Goal: Task Accomplishment & Management: Complete application form

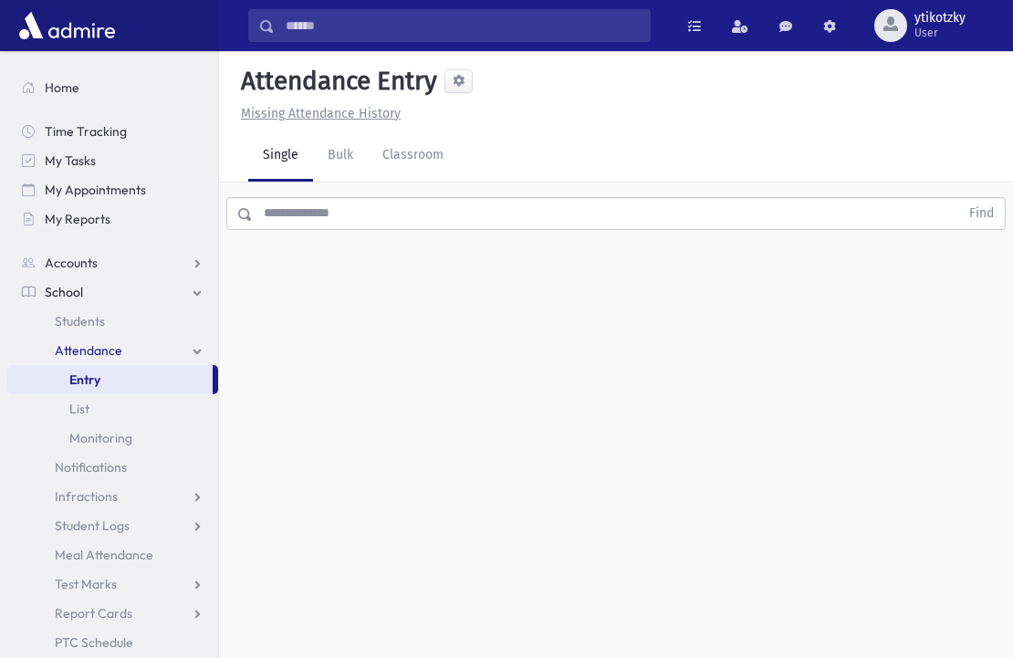
click at [363, 211] on input "text" at bounding box center [606, 213] width 706 height 33
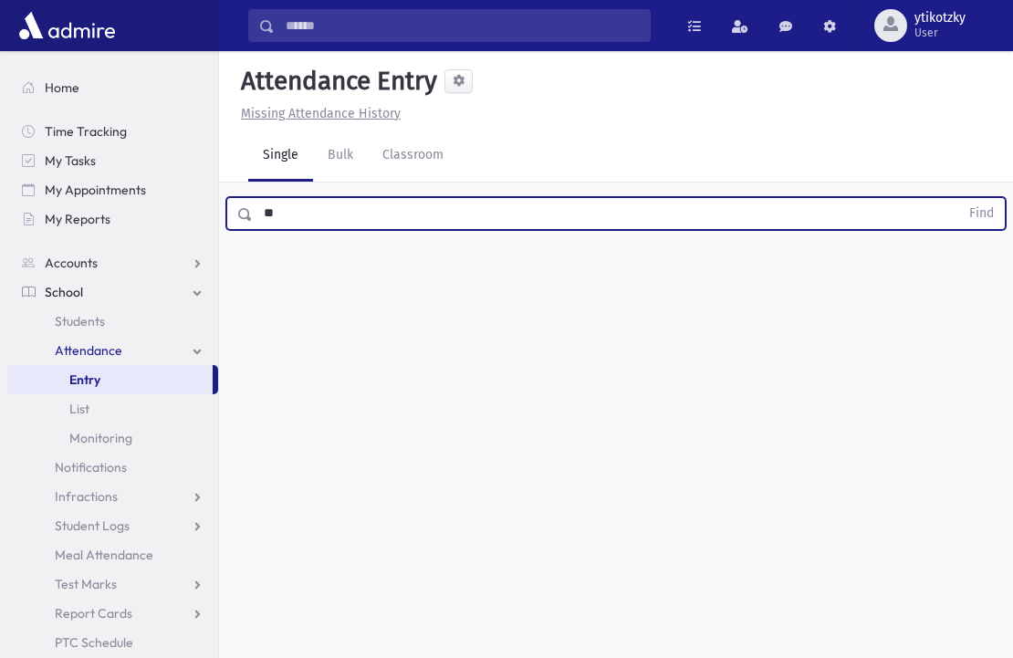
type input "*"
type input "***"
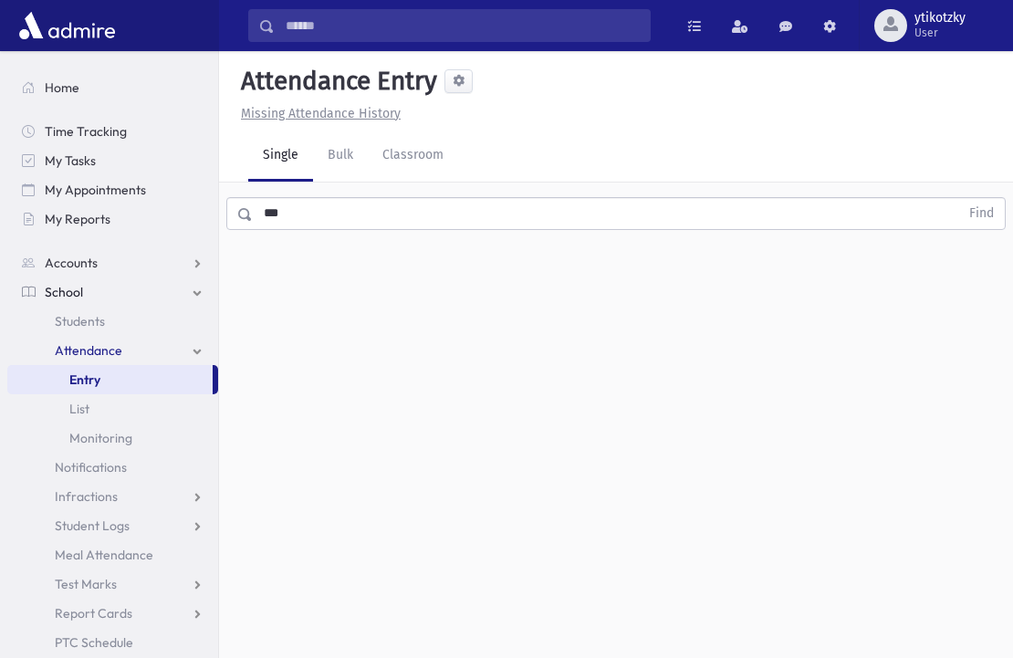
click at [249, 221] on span at bounding box center [240, 214] width 26 height 33
click at [99, 317] on span "Students" at bounding box center [80, 321] width 50 height 16
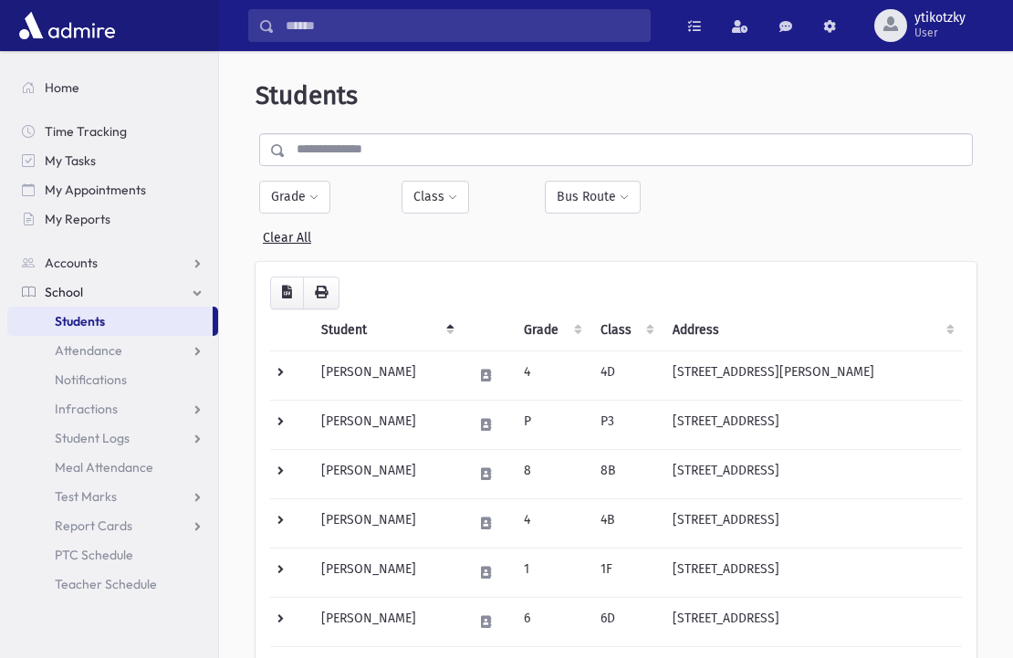
click at [382, 148] on input "text" at bounding box center [629, 149] width 686 height 33
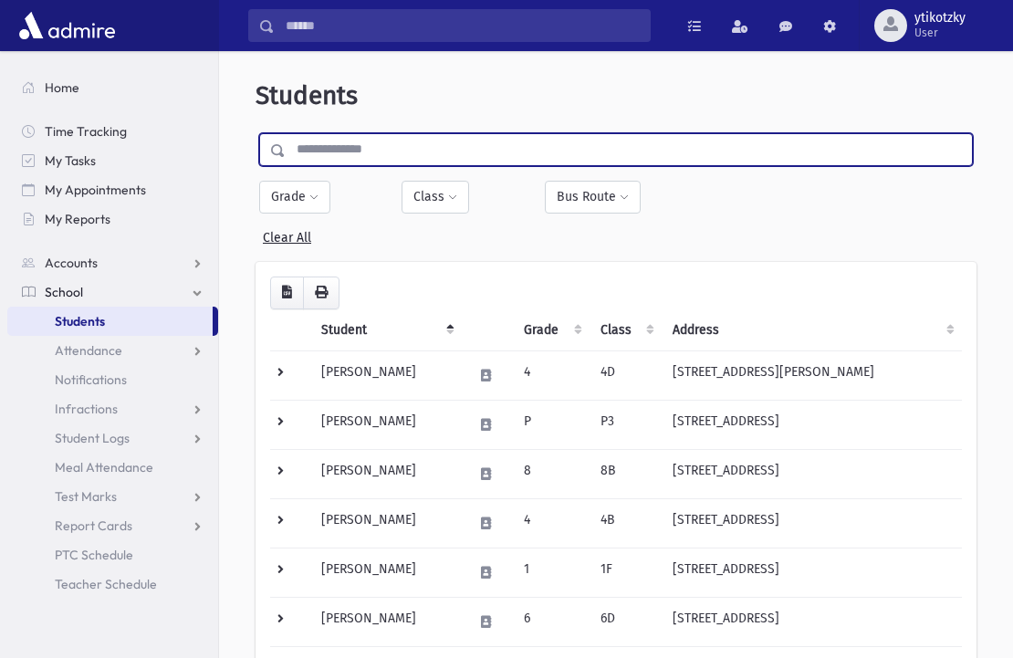
type input "*"
type input "***"
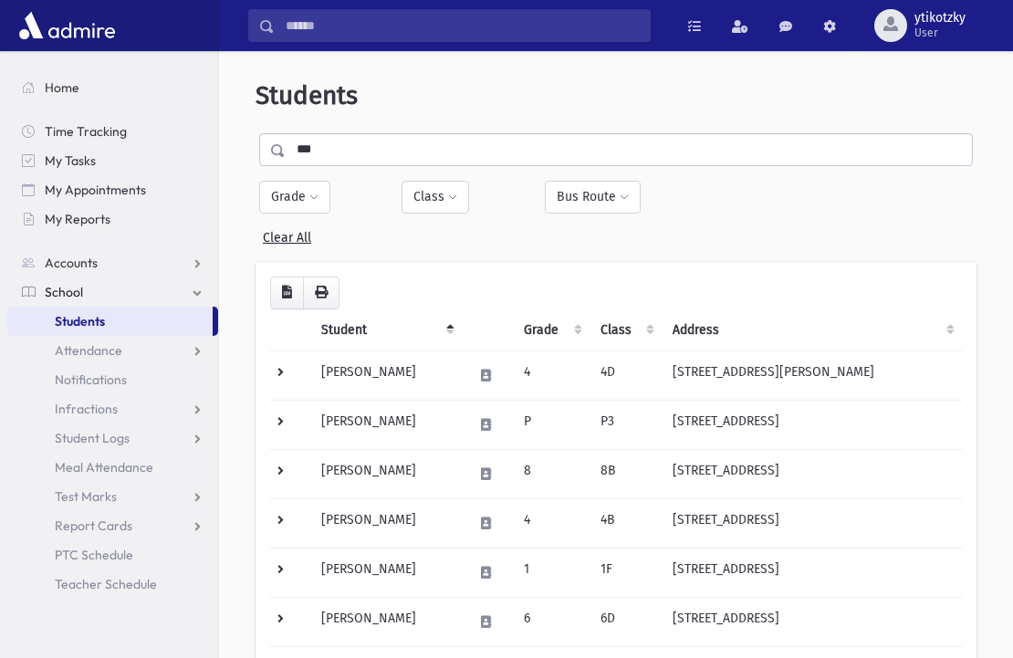
click at [271, 147] on span at bounding box center [278, 150] width 15 height 13
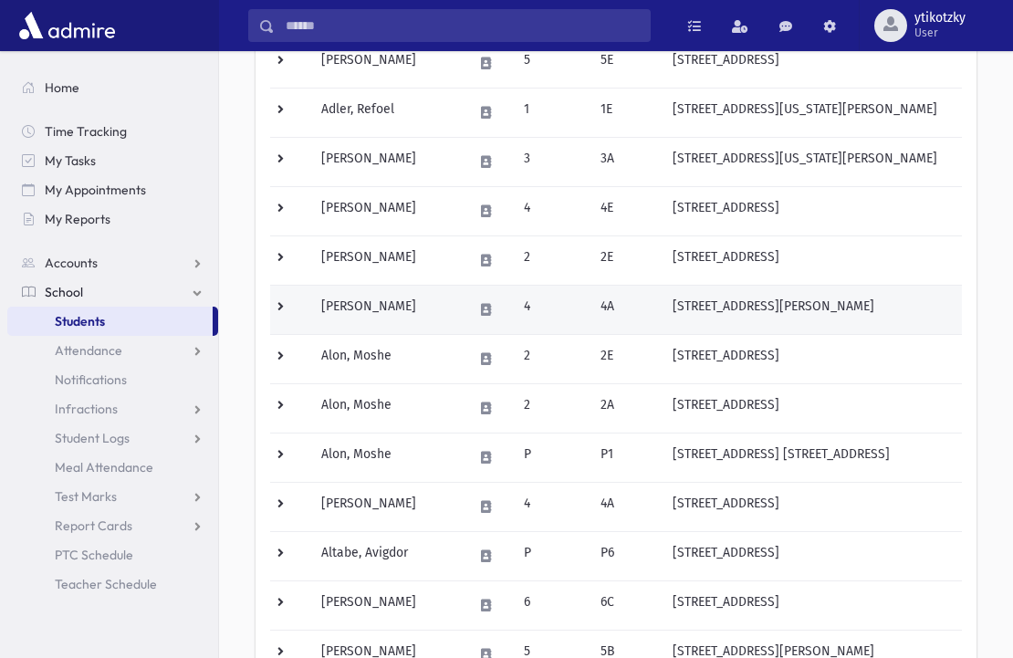
scroll to position [1124, 0]
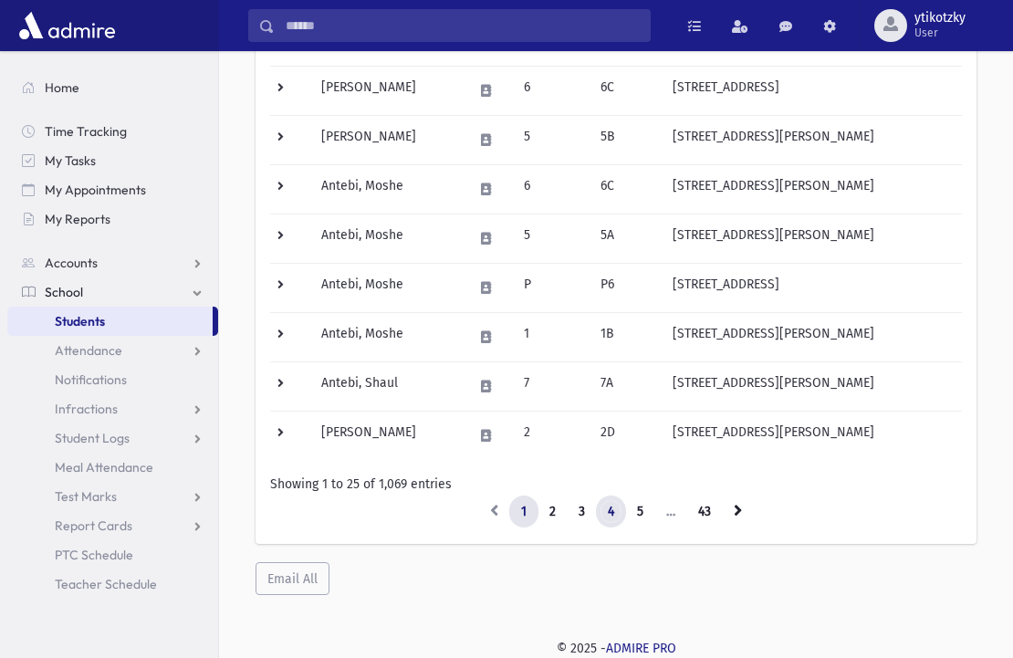
click at [606, 516] on link "4" at bounding box center [611, 512] width 30 height 33
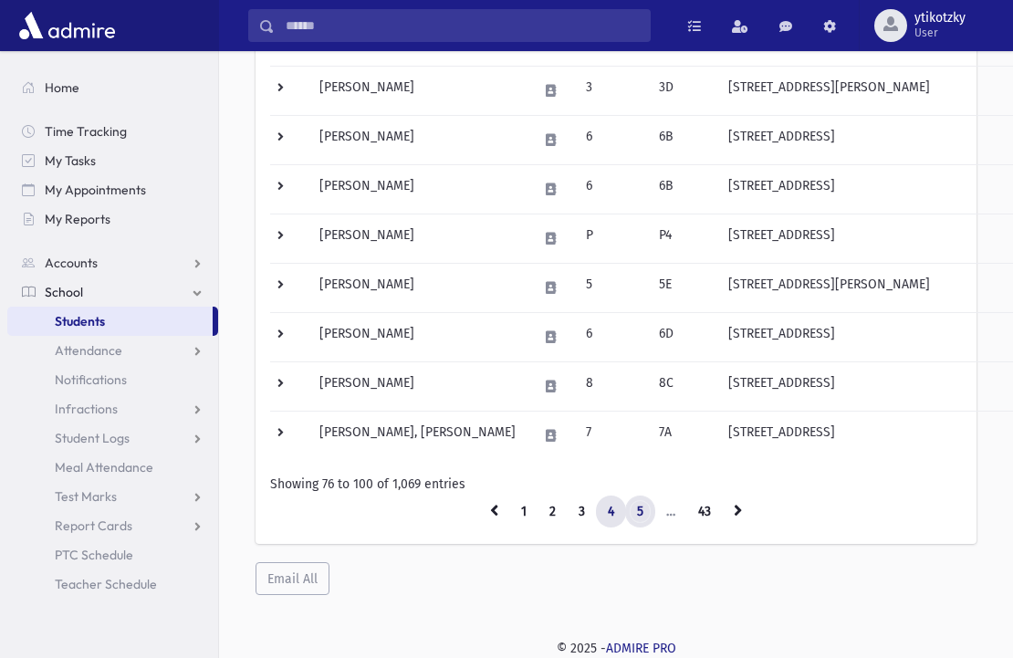
click at [646, 518] on link "5" at bounding box center [640, 512] width 30 height 33
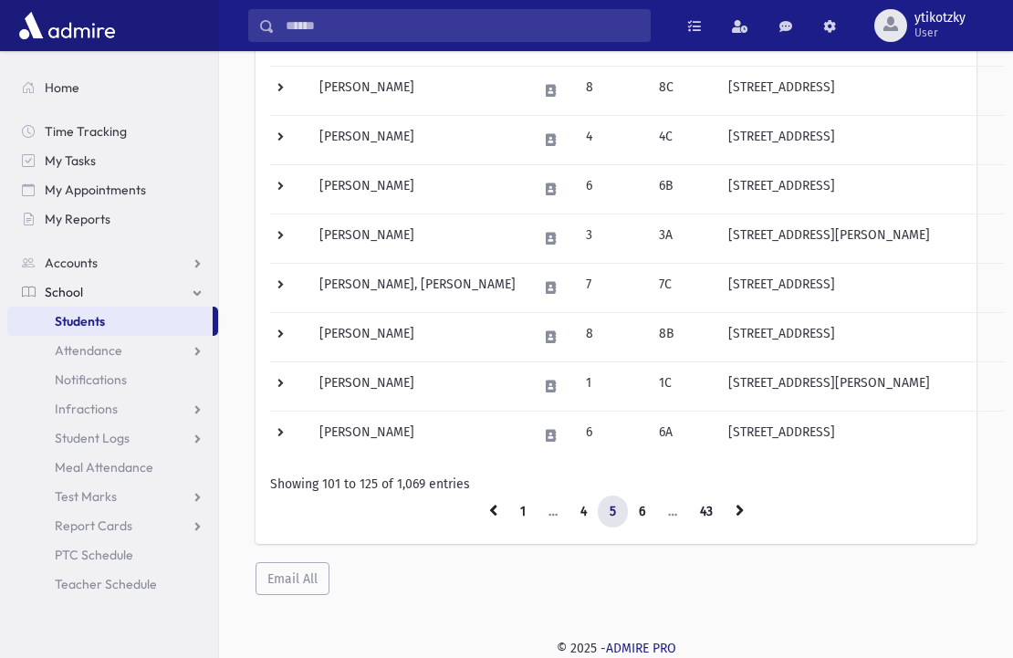
click at [677, 515] on li "…" at bounding box center [673, 512] width 32 height 33
click at [735, 514] on link at bounding box center [740, 512] width 32 height 33
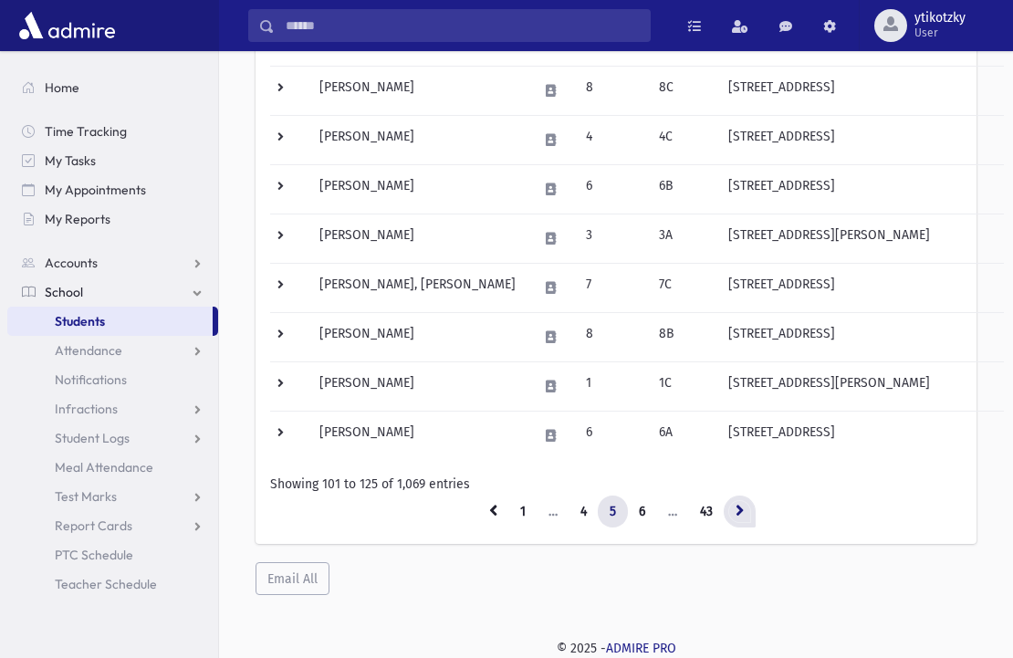
click at [735, 514] on link at bounding box center [740, 512] width 32 height 33
click at [744, 514] on icon at bounding box center [740, 510] width 8 height 13
click at [713, 514] on ul "1 … 4 5 6 … 43" at bounding box center [616, 512] width 692 height 33
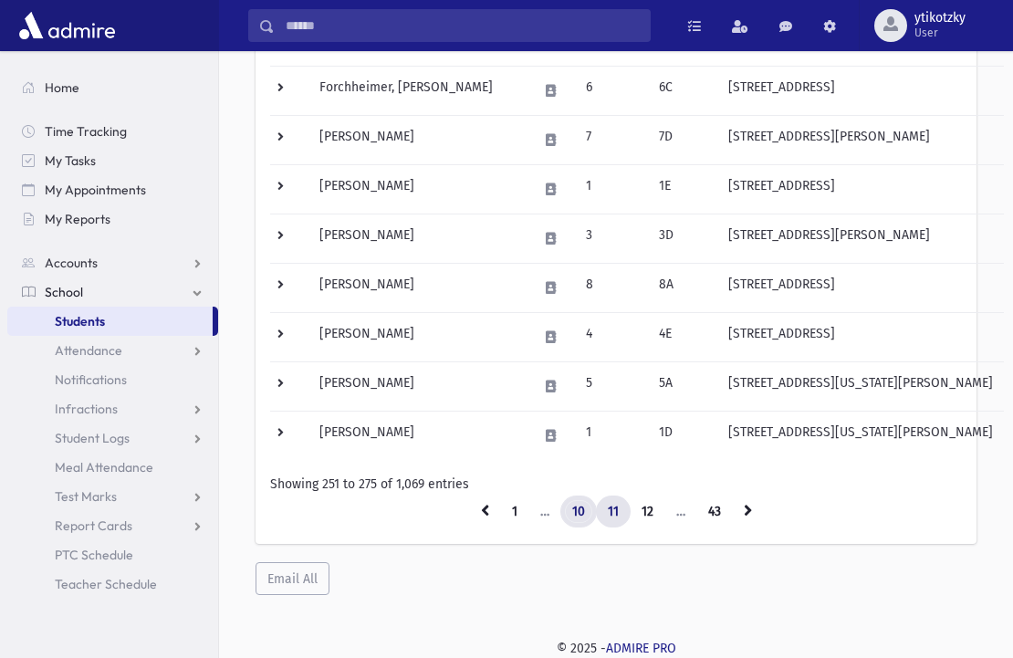
click at [579, 511] on link "10" at bounding box center [578, 512] width 37 height 33
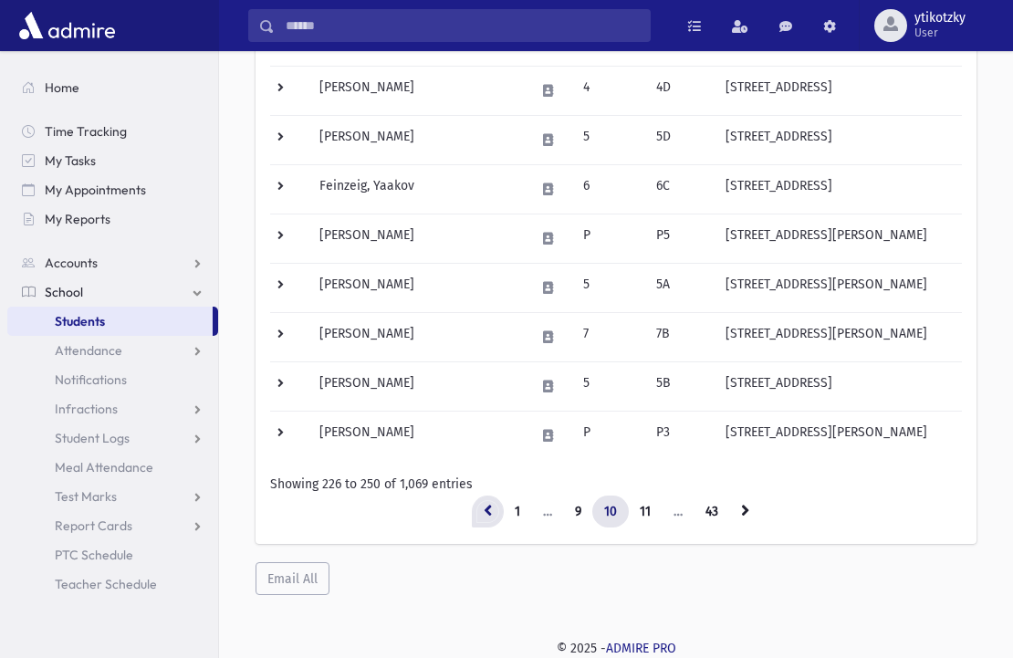
click at [484, 507] on icon at bounding box center [488, 510] width 8 height 13
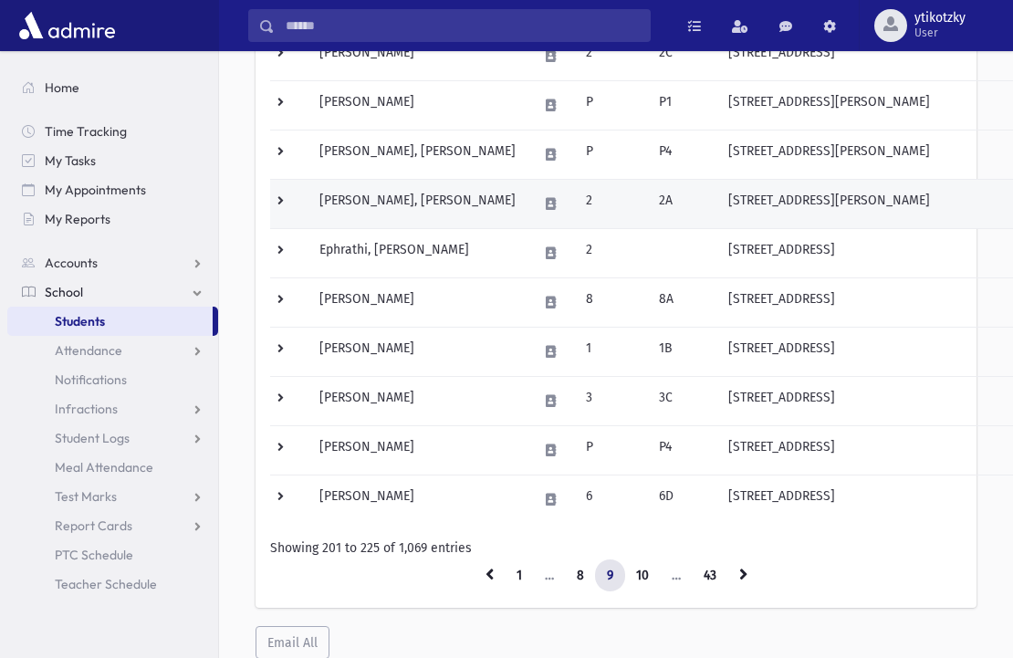
scroll to position [1023, 0]
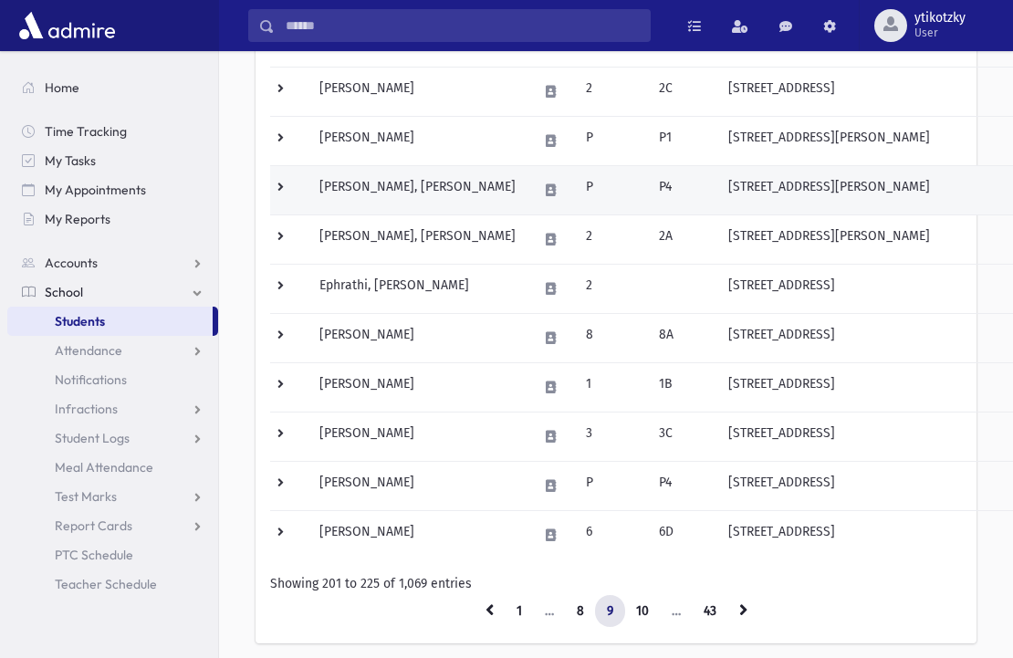
click at [599, 178] on td "P" at bounding box center [611, 189] width 73 height 49
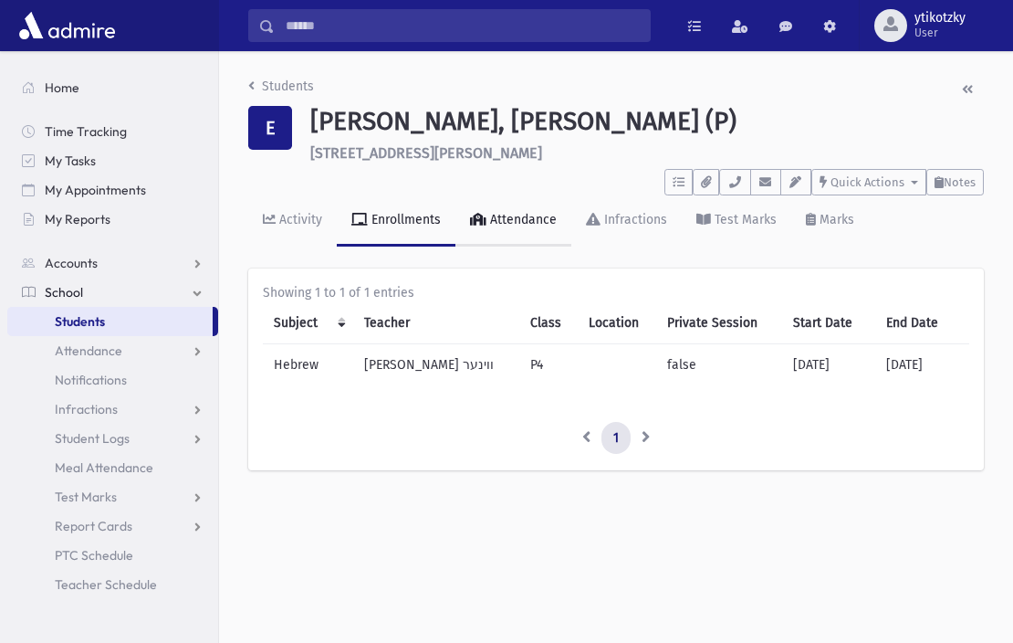
click at [550, 225] on div "Attendance" at bounding box center [521, 220] width 70 height 16
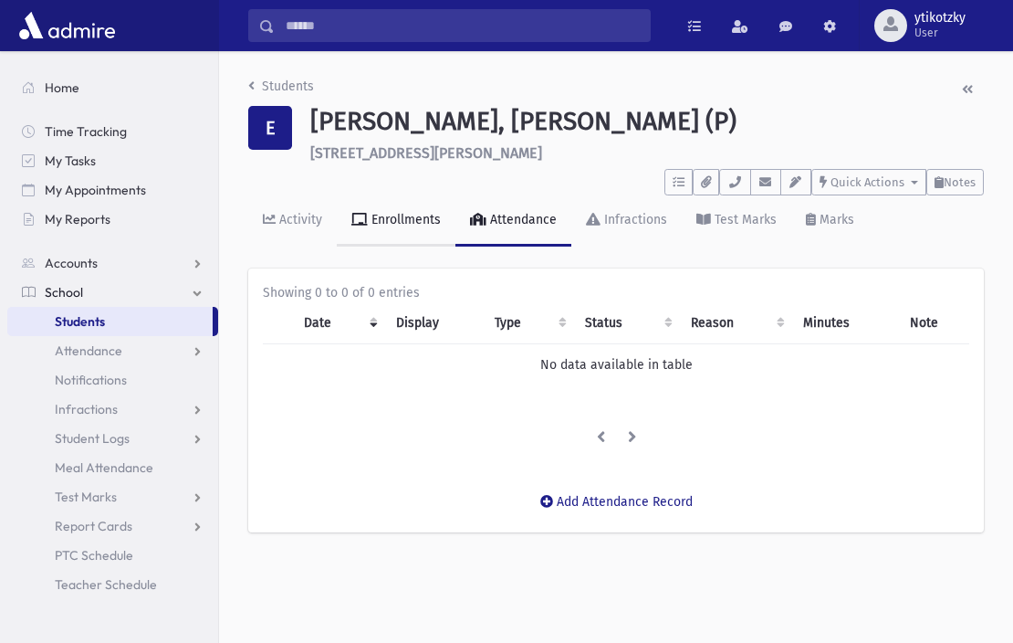
click at [399, 230] on link "Enrollments" at bounding box center [396, 220] width 119 height 51
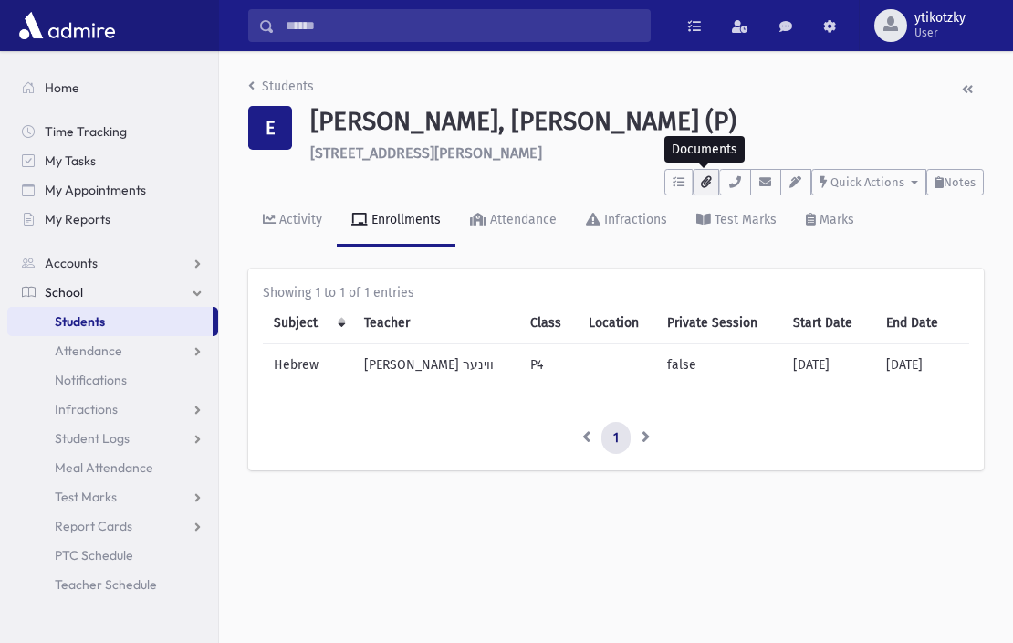
click at [695, 181] on button "button" at bounding box center [706, 182] width 26 height 26
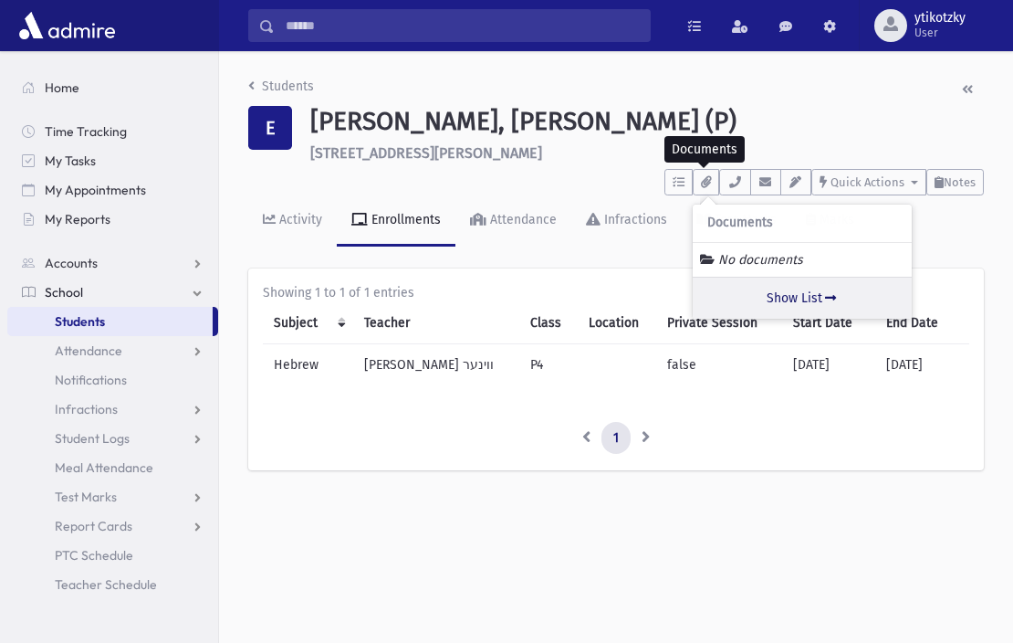
click at [781, 297] on link "Show List" at bounding box center [802, 298] width 219 height 42
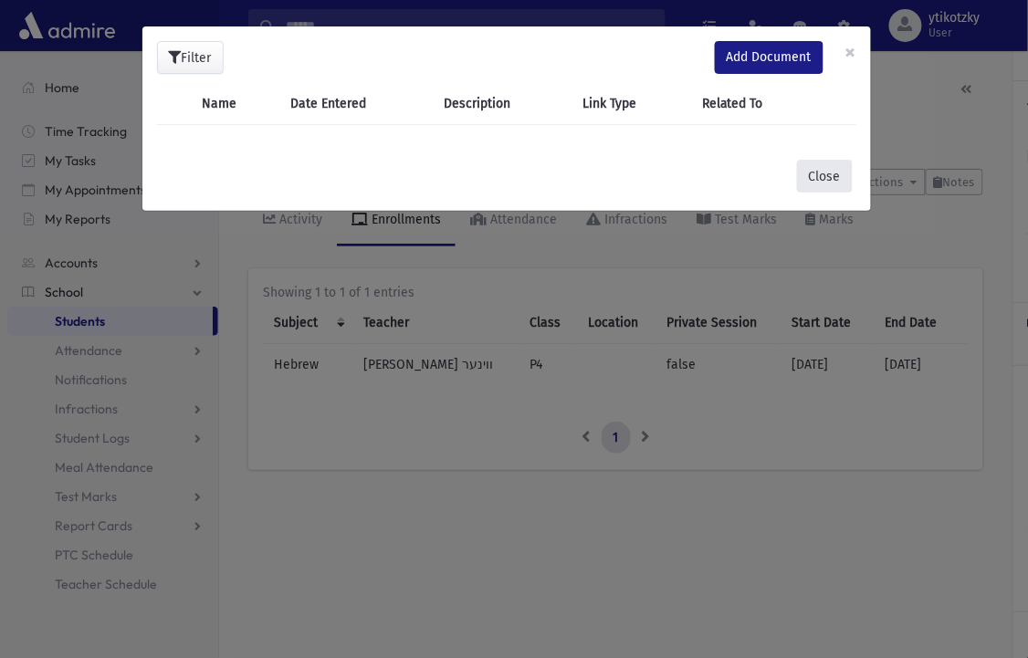
click at [814, 179] on button "Close" at bounding box center [825, 176] width 56 height 33
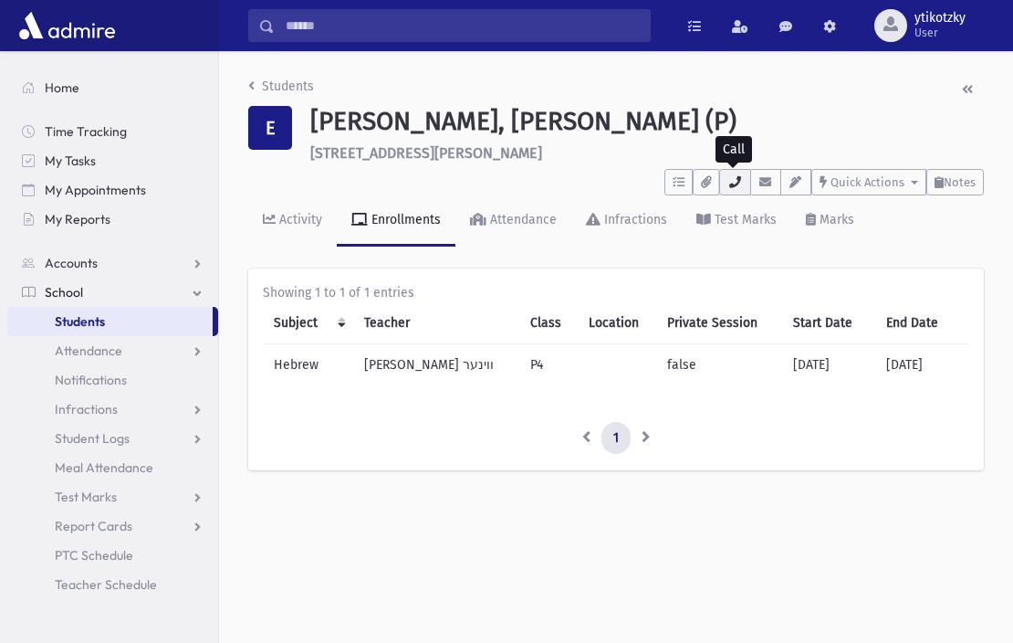
click at [736, 181] on icon "button" at bounding box center [734, 182] width 15 height 12
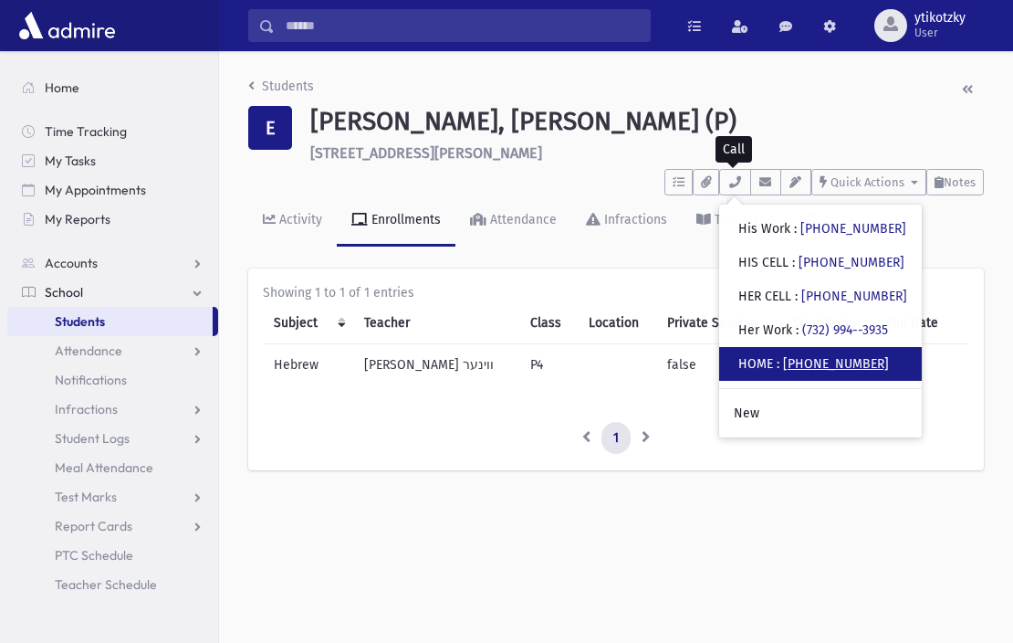
click at [815, 360] on link "(732) 687-6115" at bounding box center [836, 364] width 106 height 16
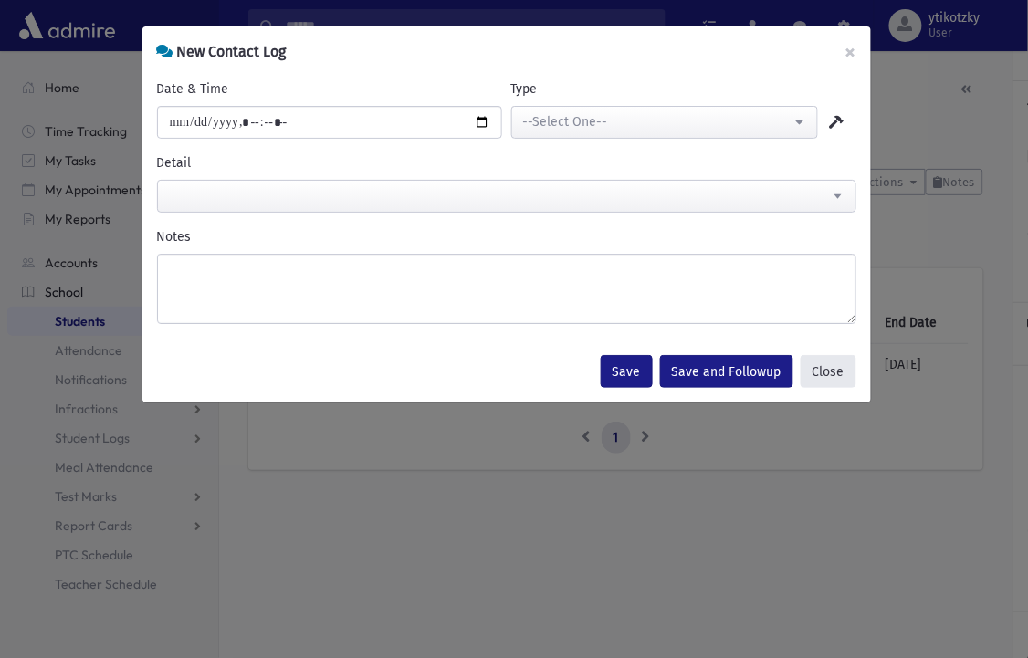
click at [833, 375] on button "Close" at bounding box center [828, 371] width 56 height 33
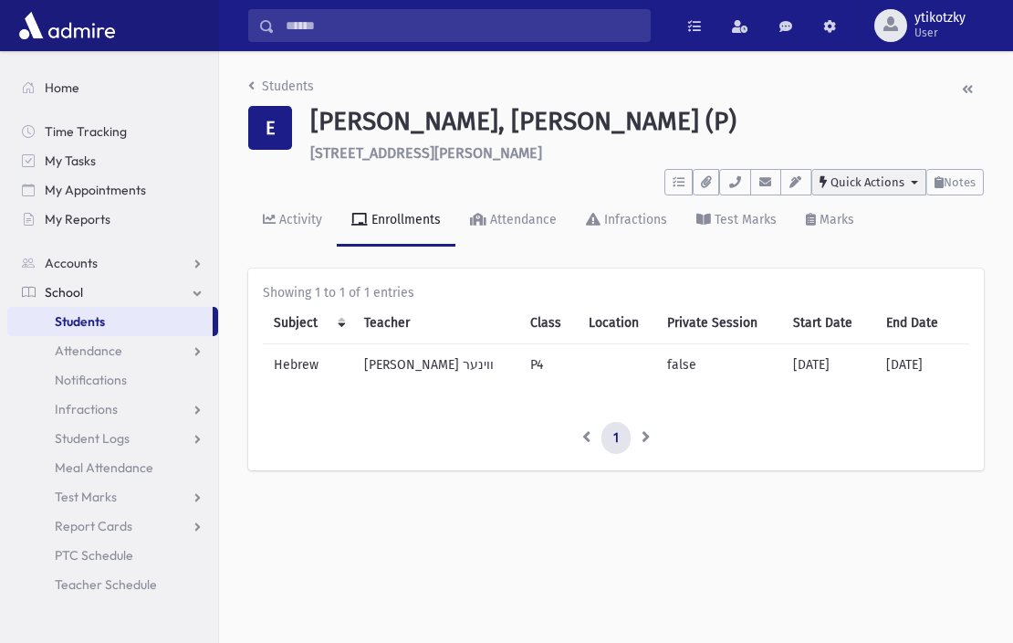
click at [915, 179] on button "Quick Actions" at bounding box center [868, 182] width 115 height 26
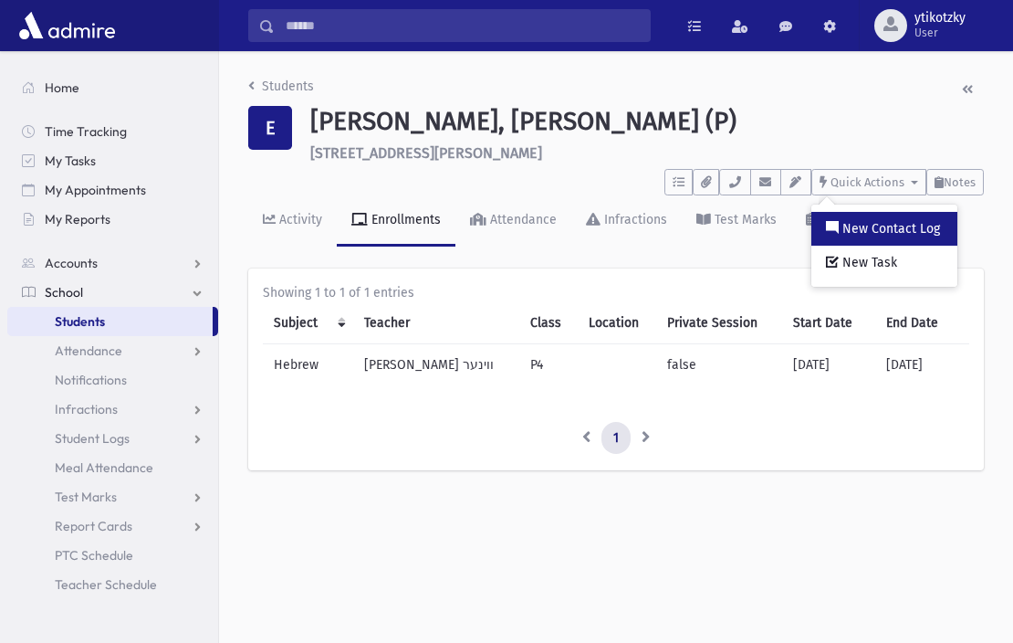
click at [915, 216] on link "New Contact Log" at bounding box center [884, 229] width 146 height 34
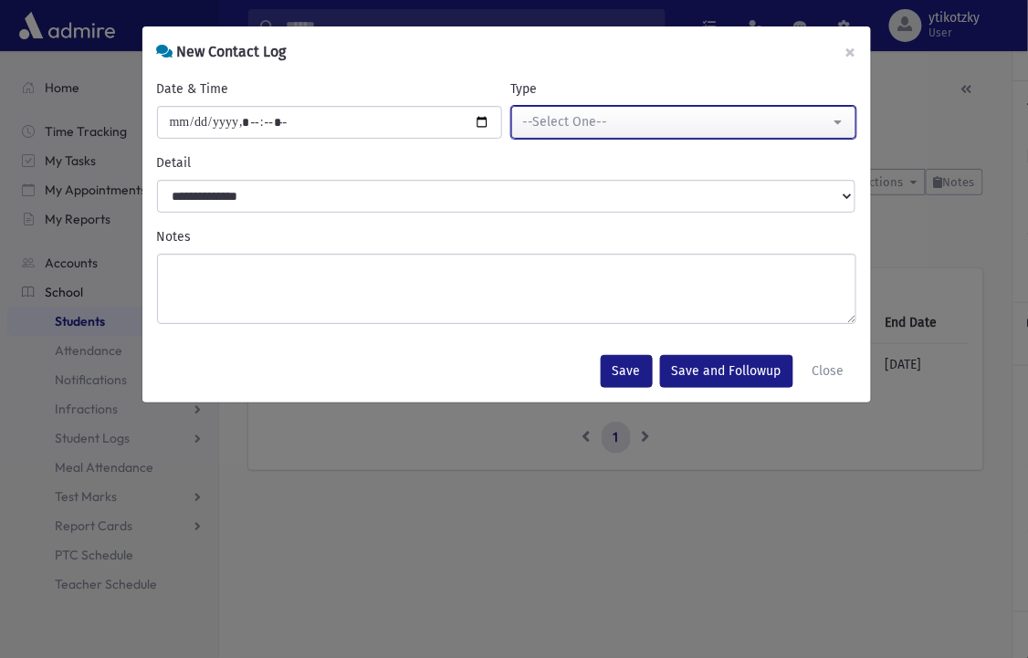
click at [796, 128] on div "--Select One--" at bounding box center [676, 121] width 307 height 19
click at [798, 125] on div "--Select One--" at bounding box center [676, 121] width 307 height 19
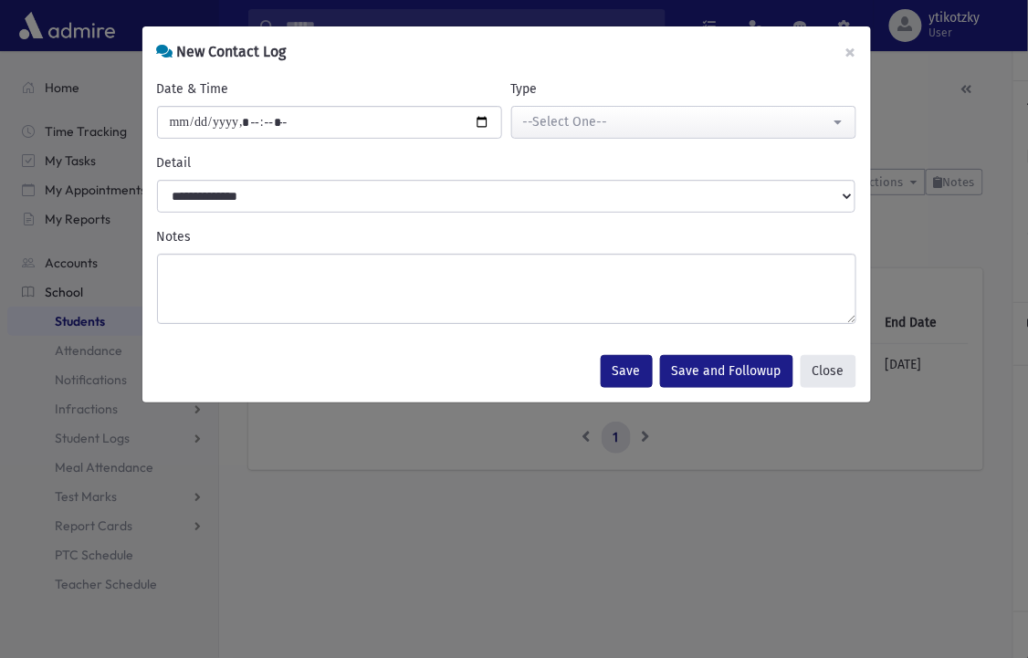
click at [822, 376] on button "Close" at bounding box center [828, 371] width 56 height 33
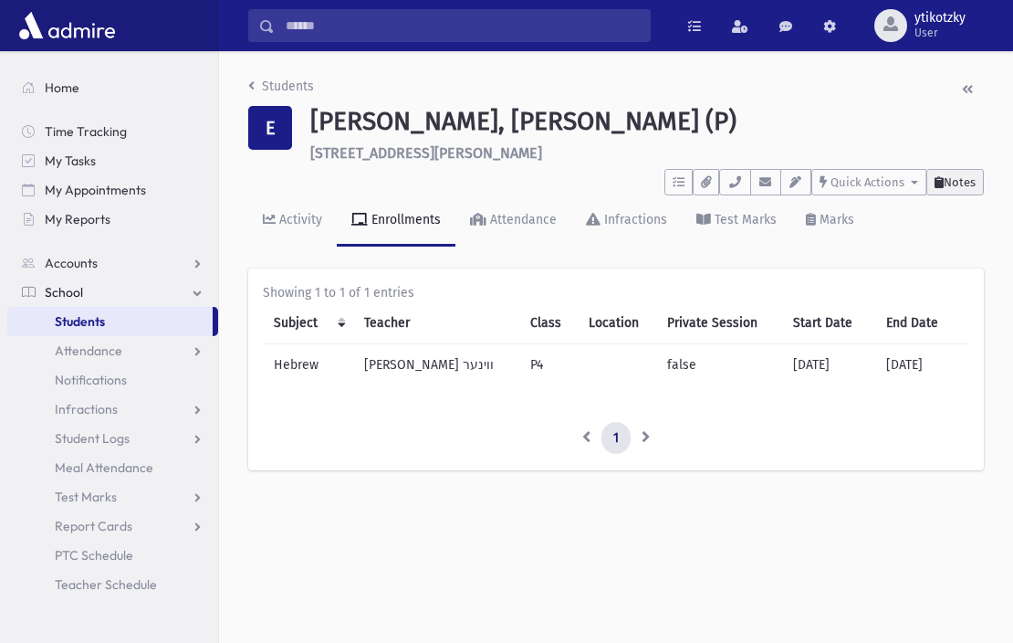
click at [956, 179] on span "Notes" at bounding box center [960, 182] width 32 height 14
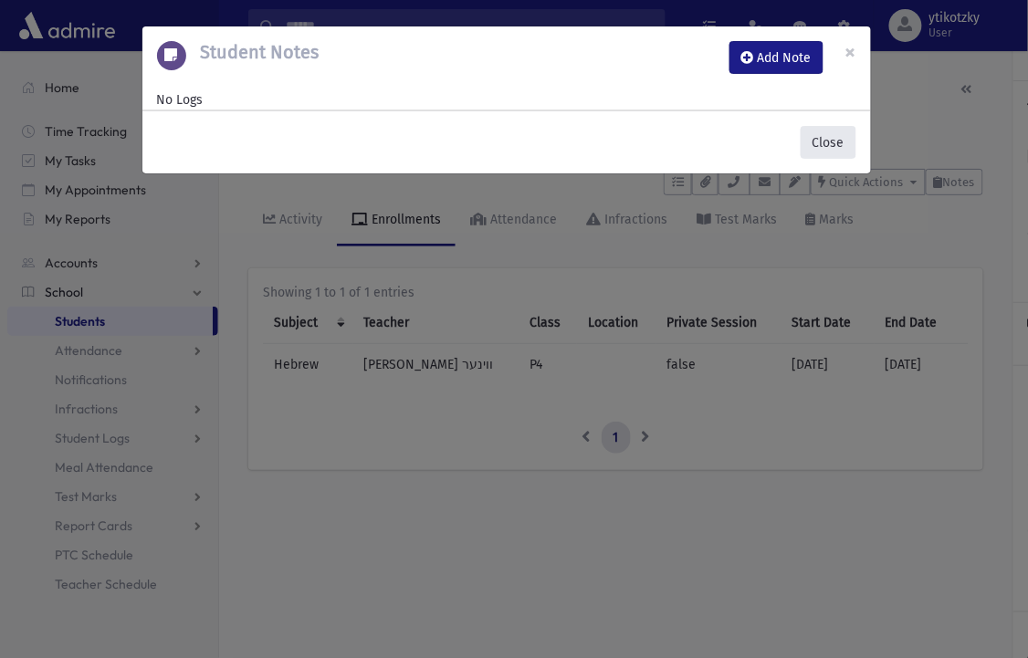
click at [835, 131] on button "Close" at bounding box center [828, 142] width 56 height 33
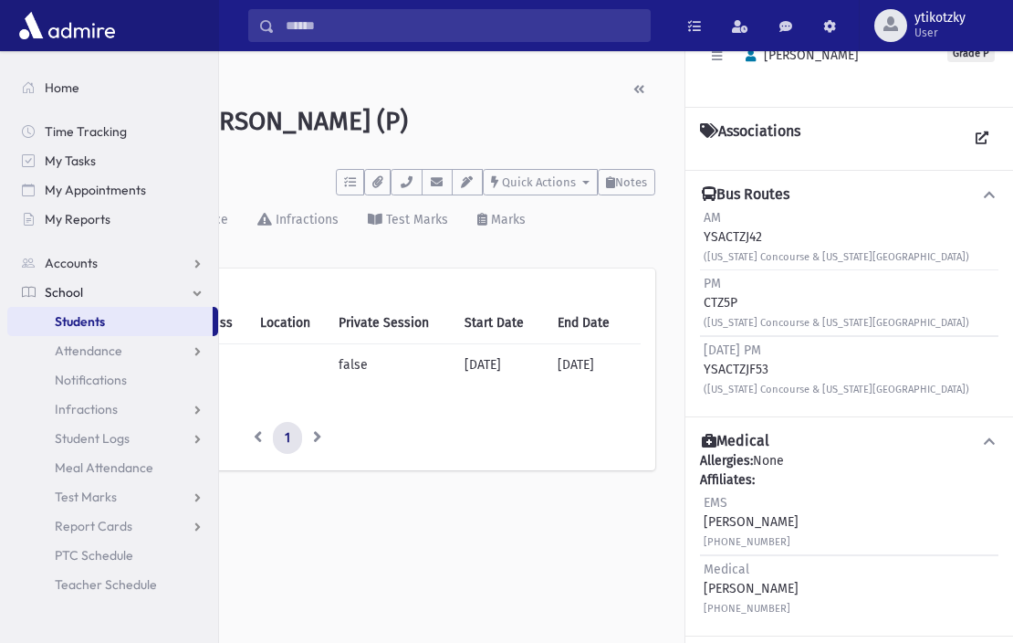
scroll to position [56, 329]
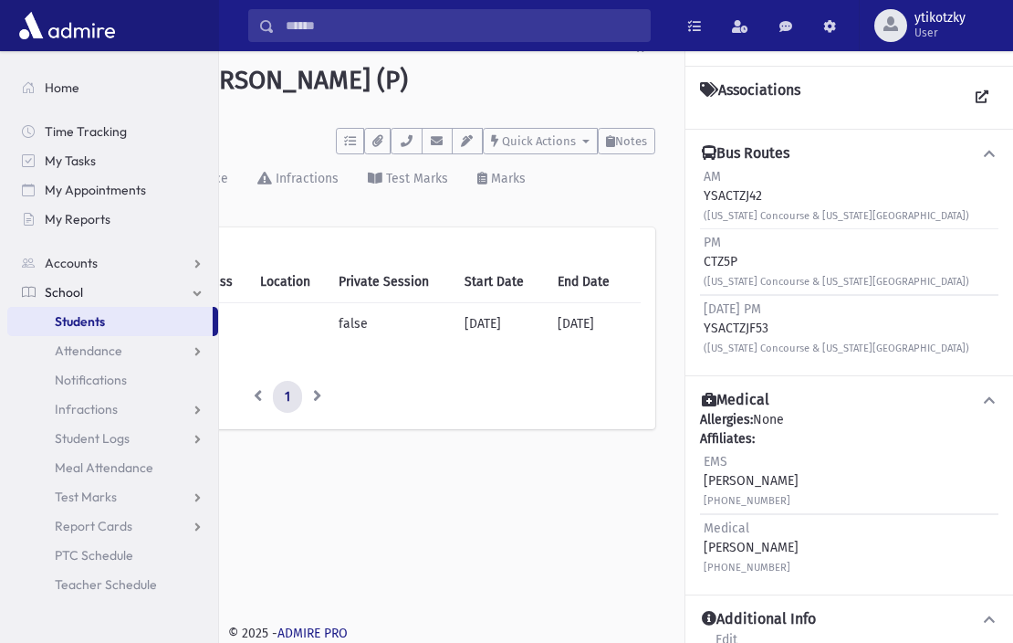
click at [981, 612] on icon at bounding box center [989, 618] width 16 height 13
click at [732, 629] on link "Edit" at bounding box center [727, 645] width 24 height 33
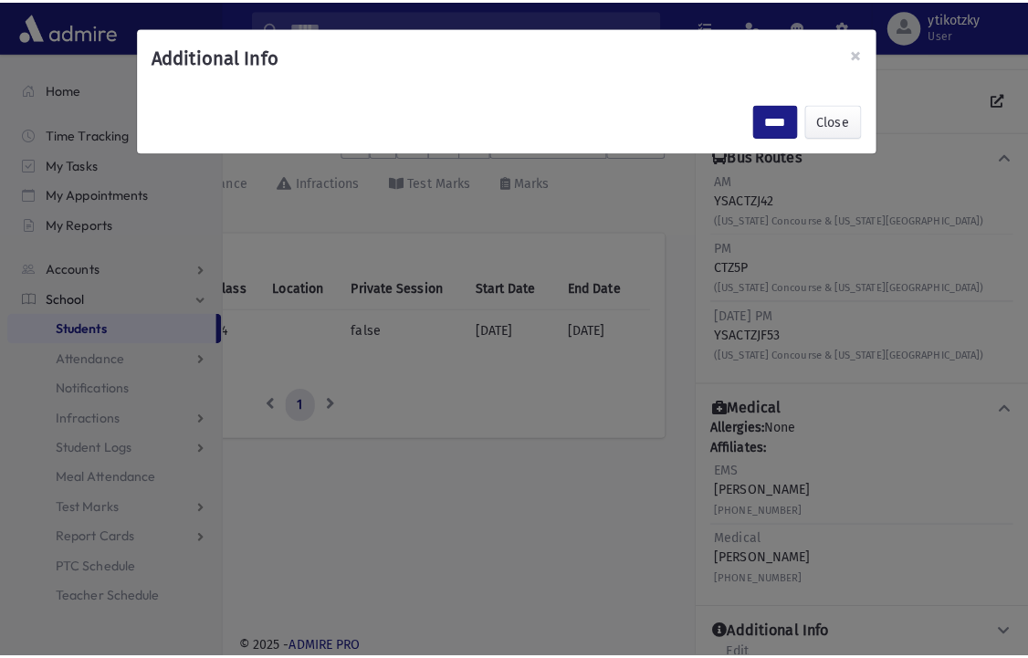
scroll to position [40, 313]
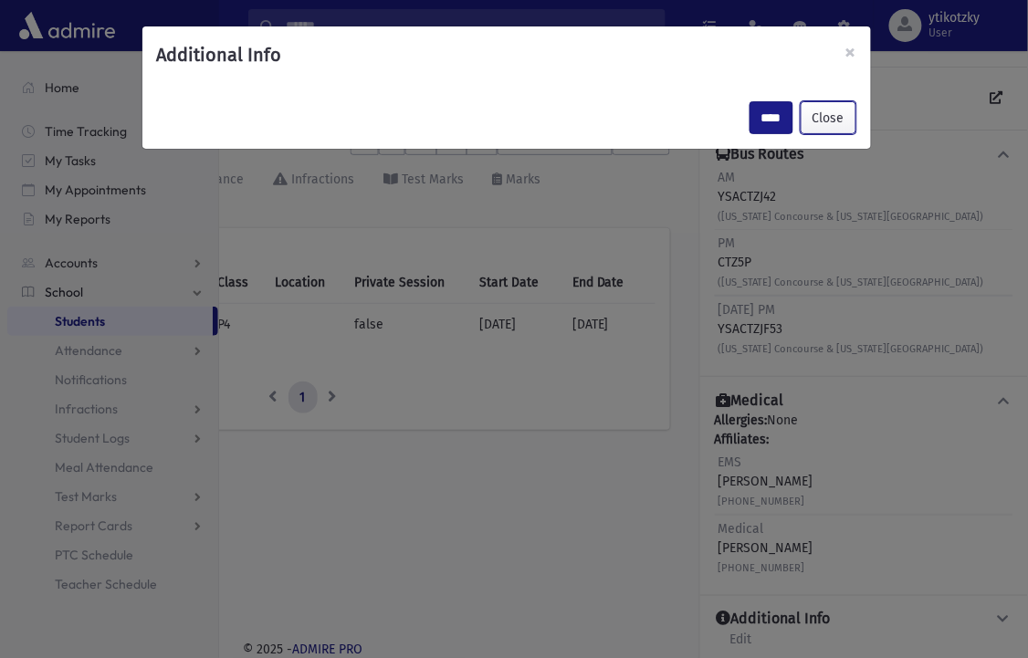
click at [821, 114] on button "Close" at bounding box center [828, 117] width 56 height 33
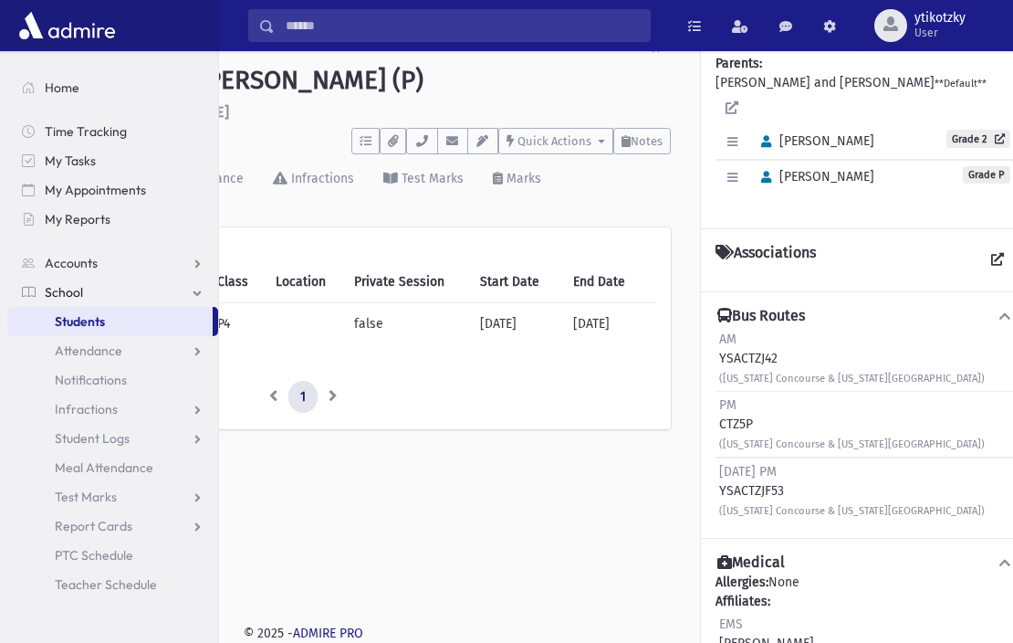
scroll to position [0, 0]
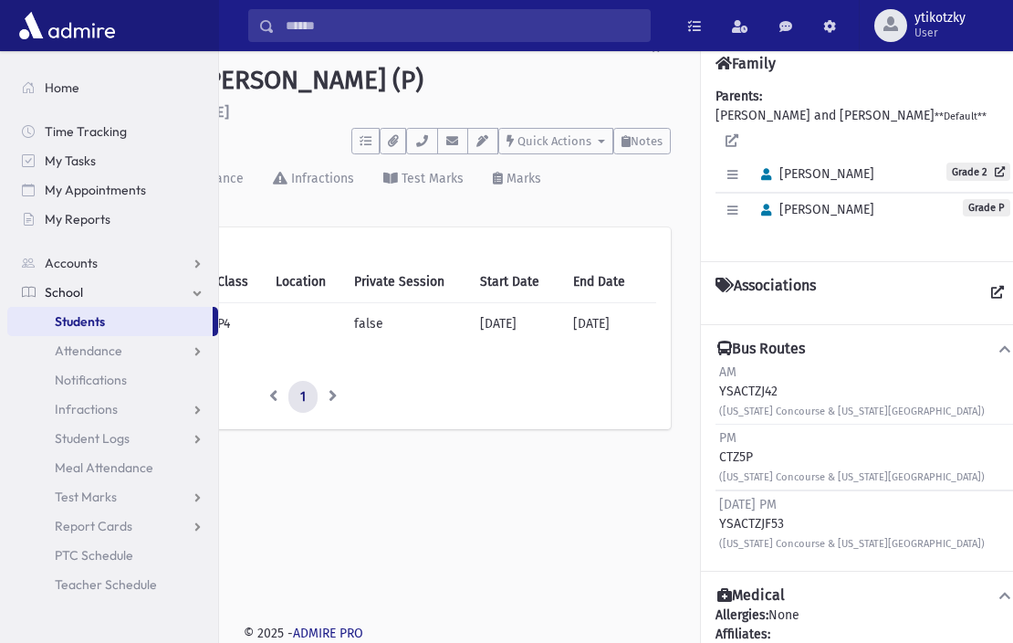
click at [852, 277] on div "Associations" at bounding box center [865, 293] width 298 height 33
drag, startPoint x: 771, startPoint y: 256, endPoint x: 818, endPoint y: 256, distance: 46.5
click at [776, 277] on h4 "Associations" at bounding box center [766, 293] width 100 height 33
click at [855, 277] on div "Associations" at bounding box center [865, 293] width 298 height 33
click at [856, 277] on div "Associations" at bounding box center [865, 293] width 298 height 33
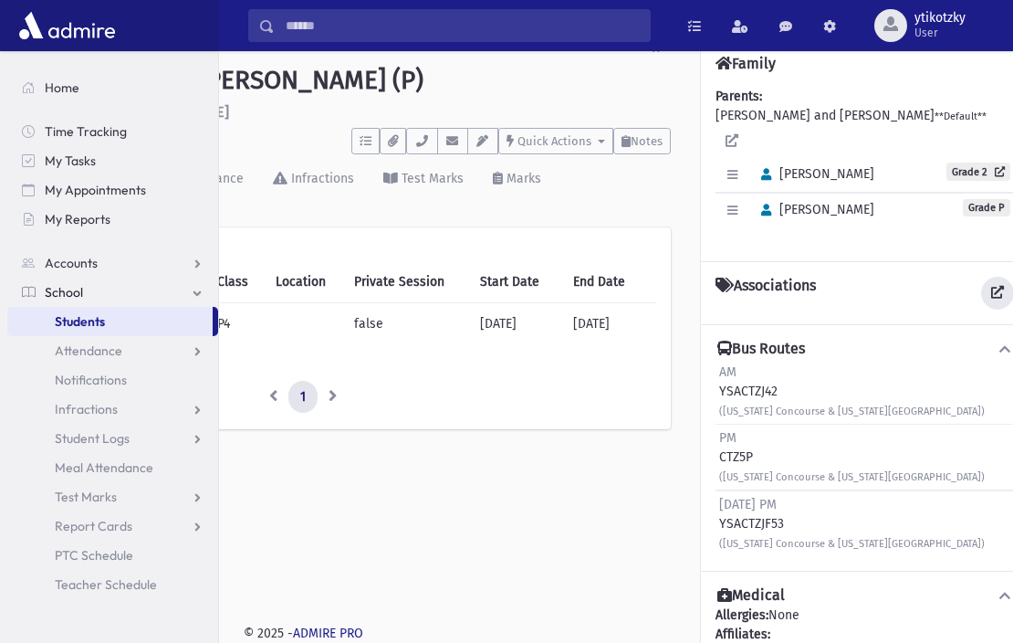
drag, startPoint x: 856, startPoint y: 259, endPoint x: 981, endPoint y: 259, distance: 125.0
click at [991, 286] on icon at bounding box center [997, 292] width 13 height 13
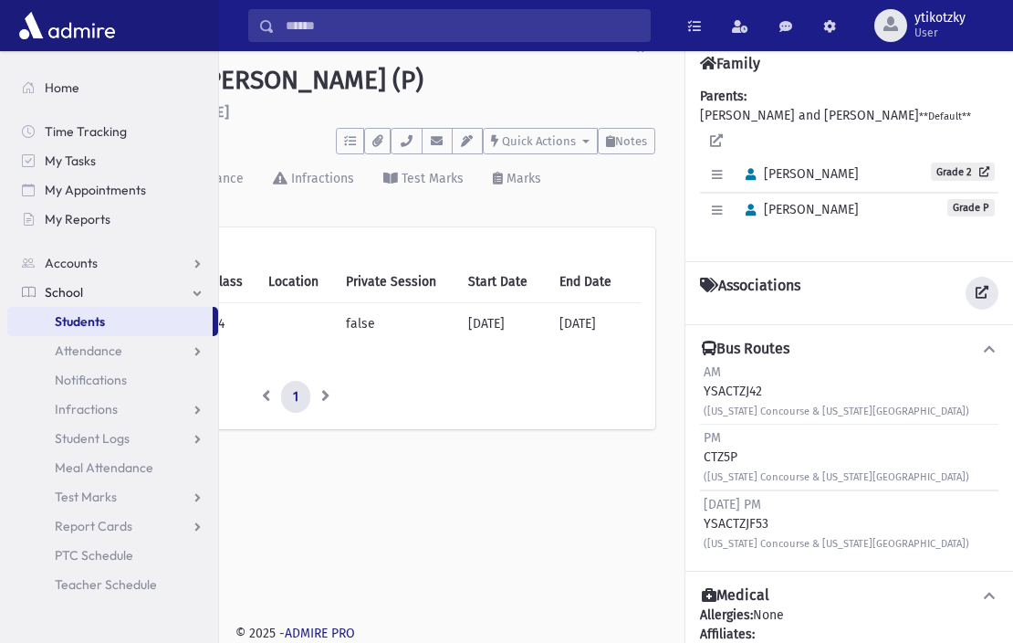
scroll to position [40, 313]
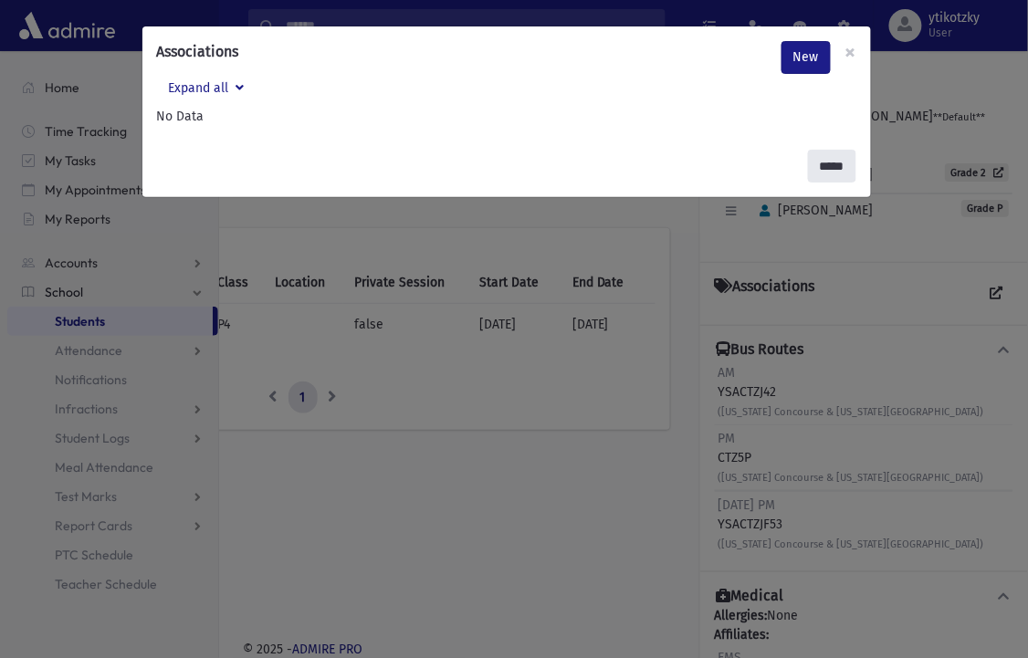
click at [833, 162] on input "*****" at bounding box center [832, 166] width 48 height 33
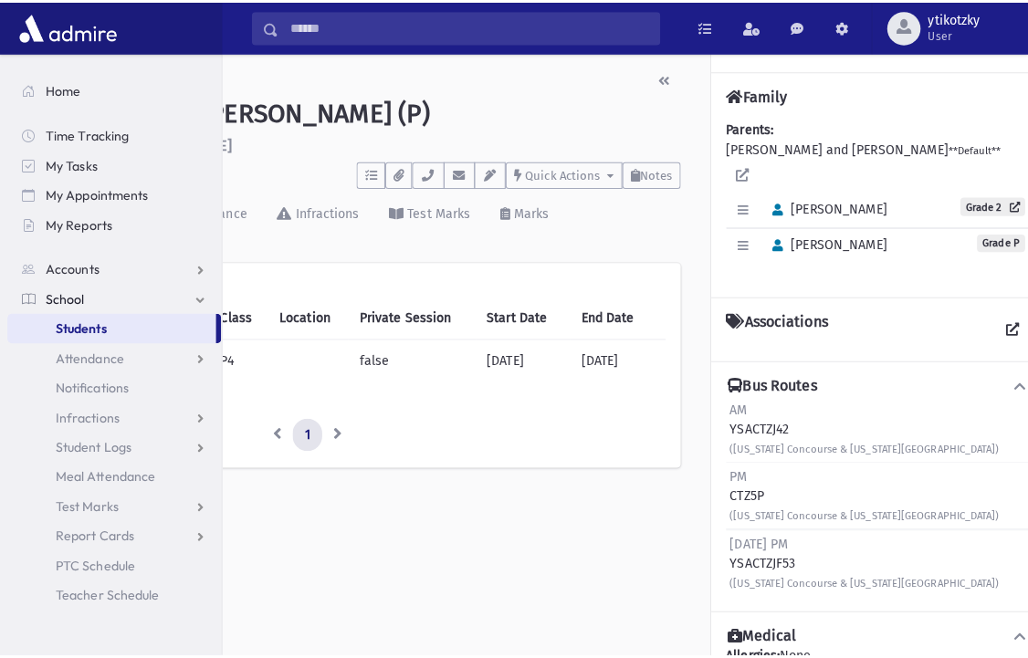
scroll to position [0, 313]
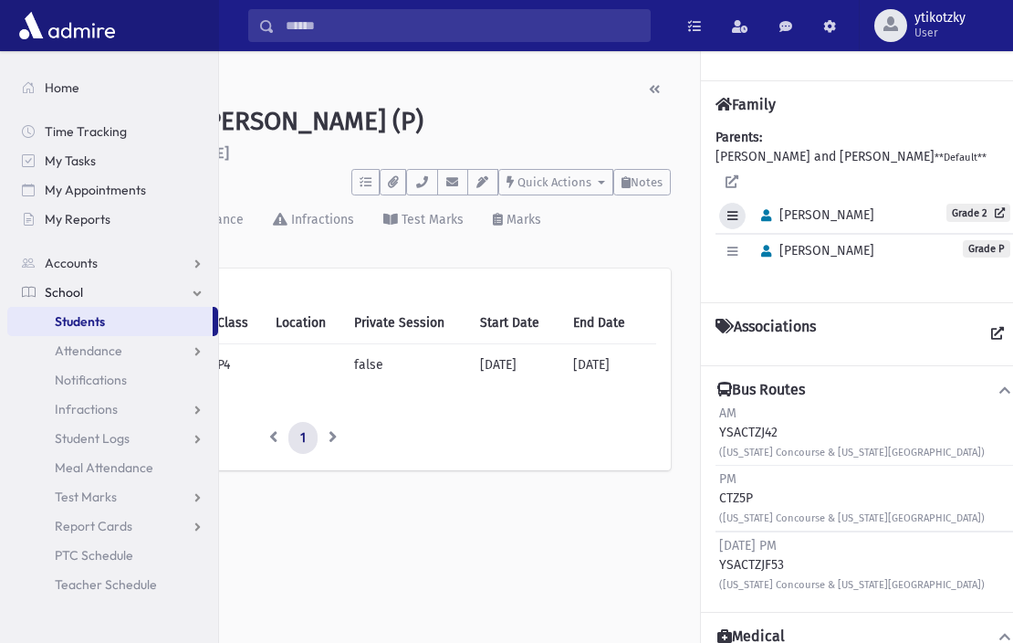
click at [735, 210] on icon "button" at bounding box center [732, 216] width 10 height 12
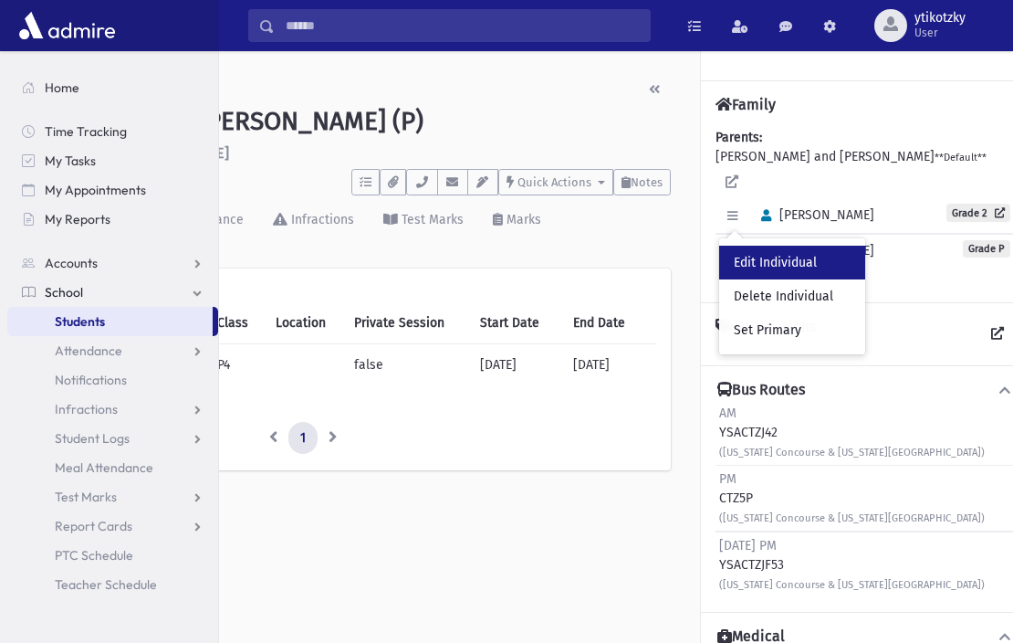
click at [770, 246] on link "Edit Individual" at bounding box center [792, 263] width 146 height 34
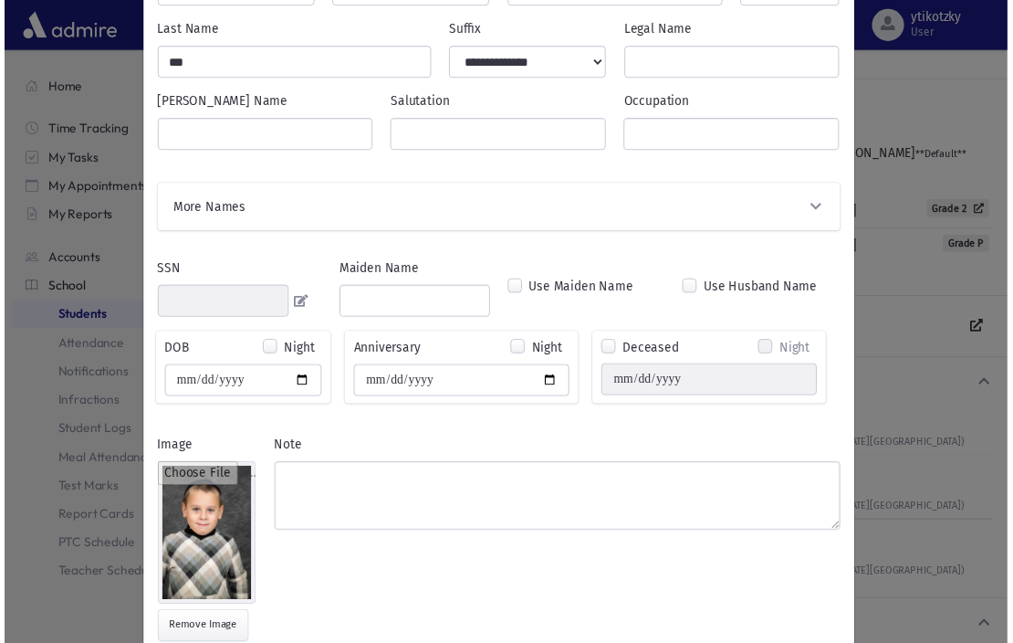
scroll to position [318, 0]
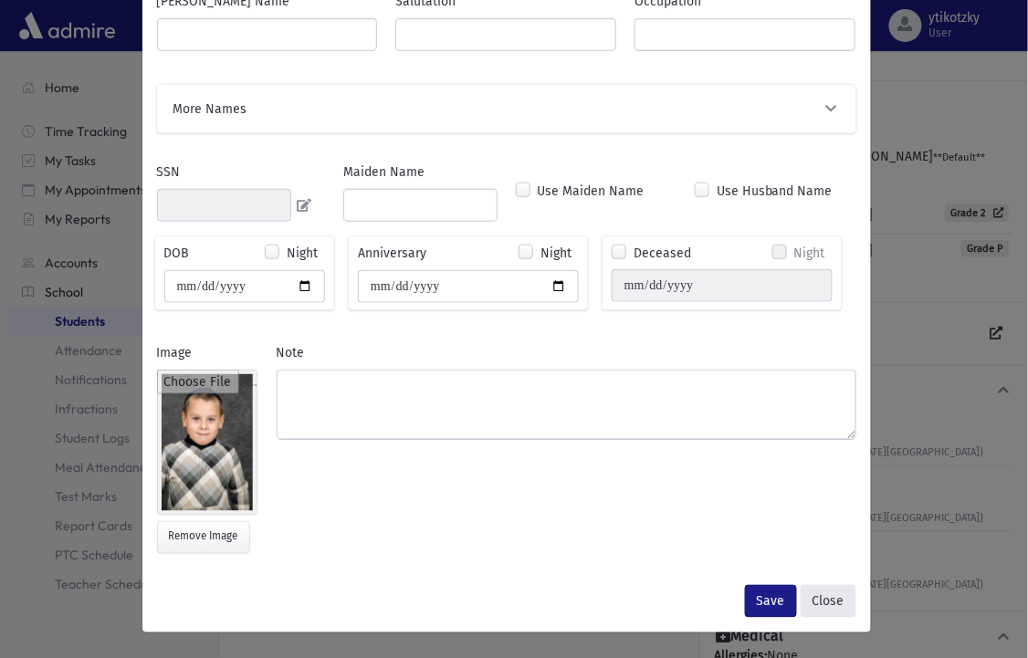
click at [821, 603] on button "Close" at bounding box center [828, 601] width 56 height 33
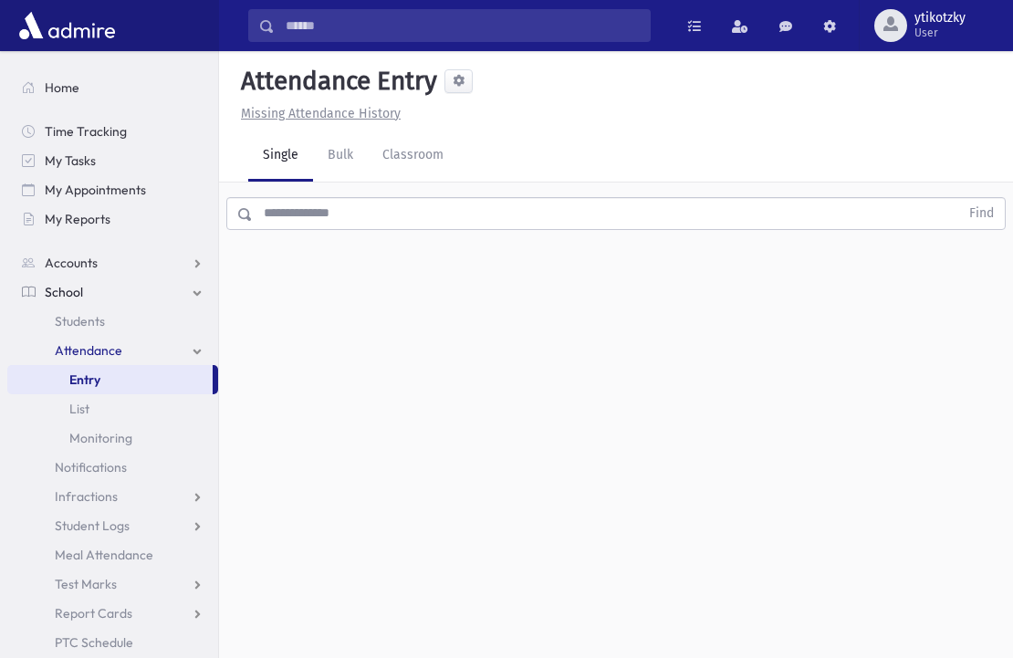
click at [306, 211] on input "text" at bounding box center [606, 213] width 706 height 33
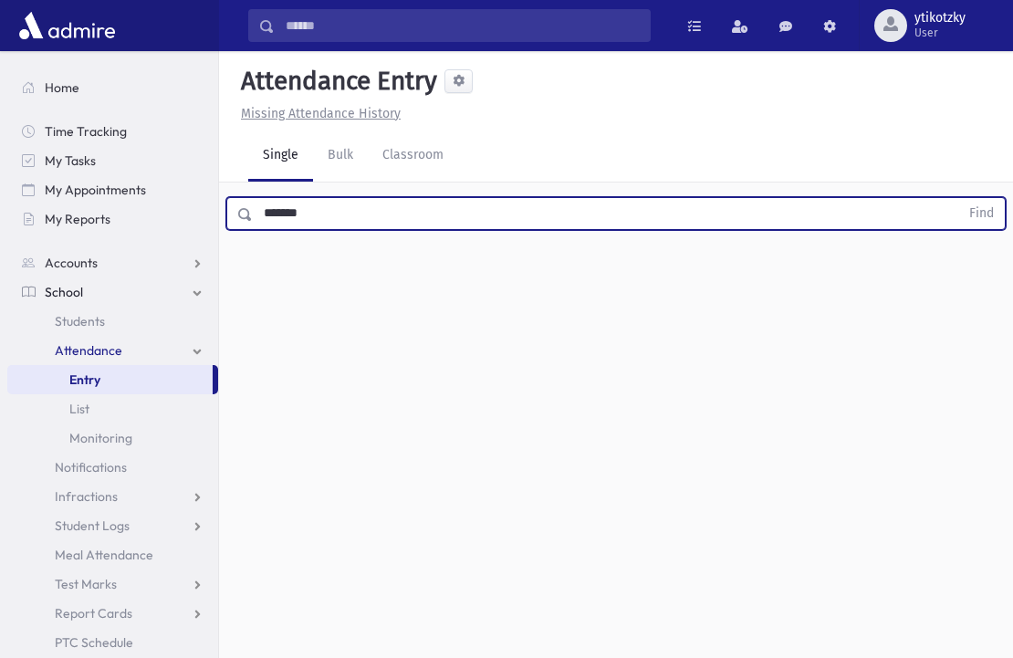
type input "*******"
click at [245, 213] on span at bounding box center [245, 214] width 15 height 13
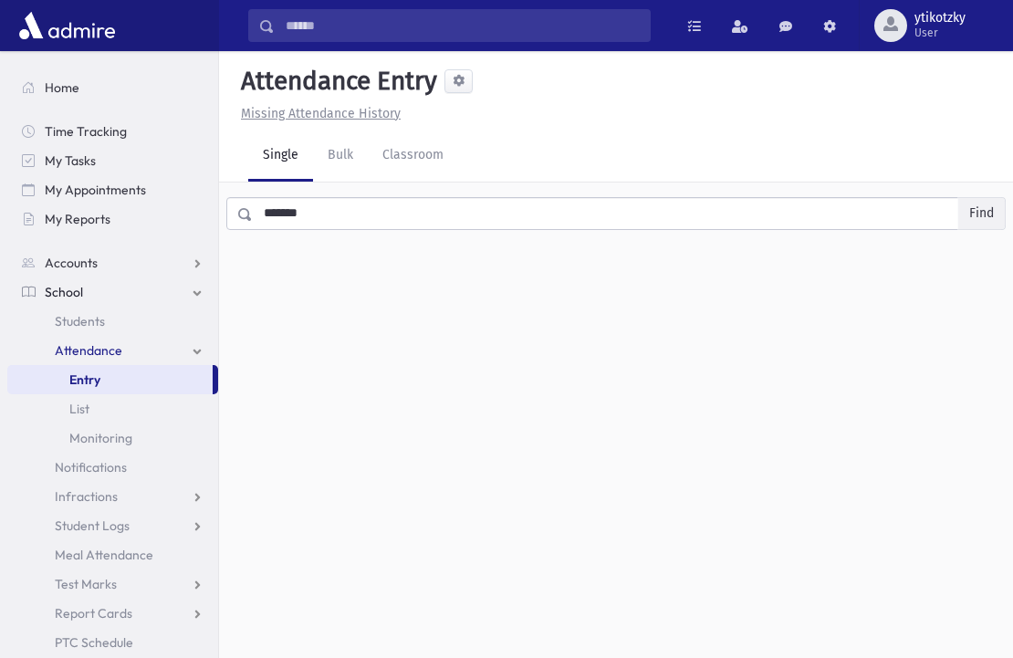
click at [978, 204] on button "Find" at bounding box center [981, 213] width 47 height 31
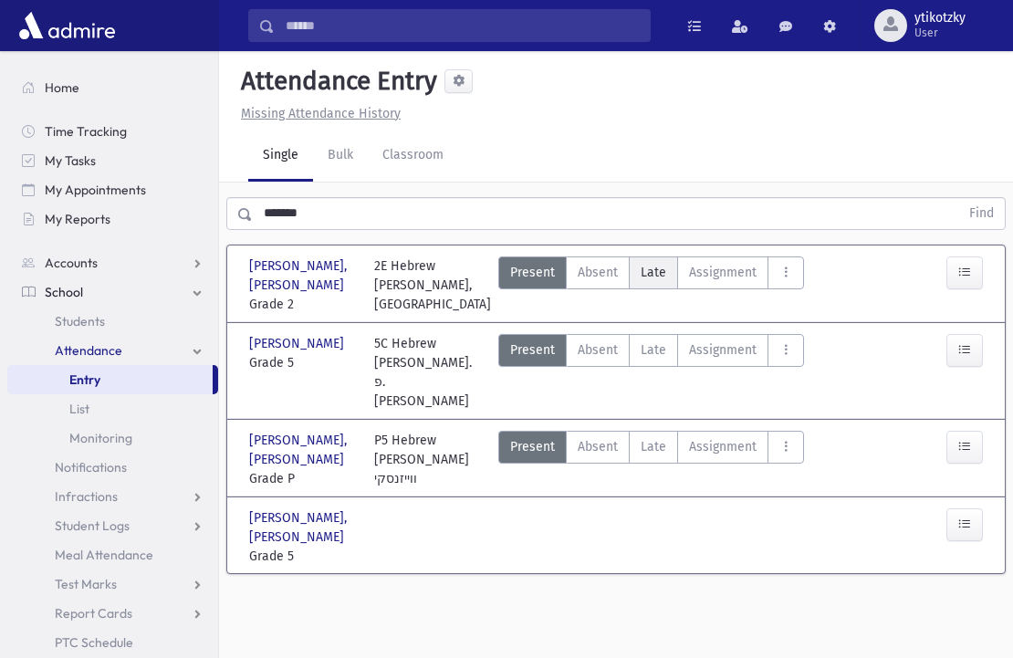
click at [654, 266] on span "Late" at bounding box center [654, 272] width 26 height 19
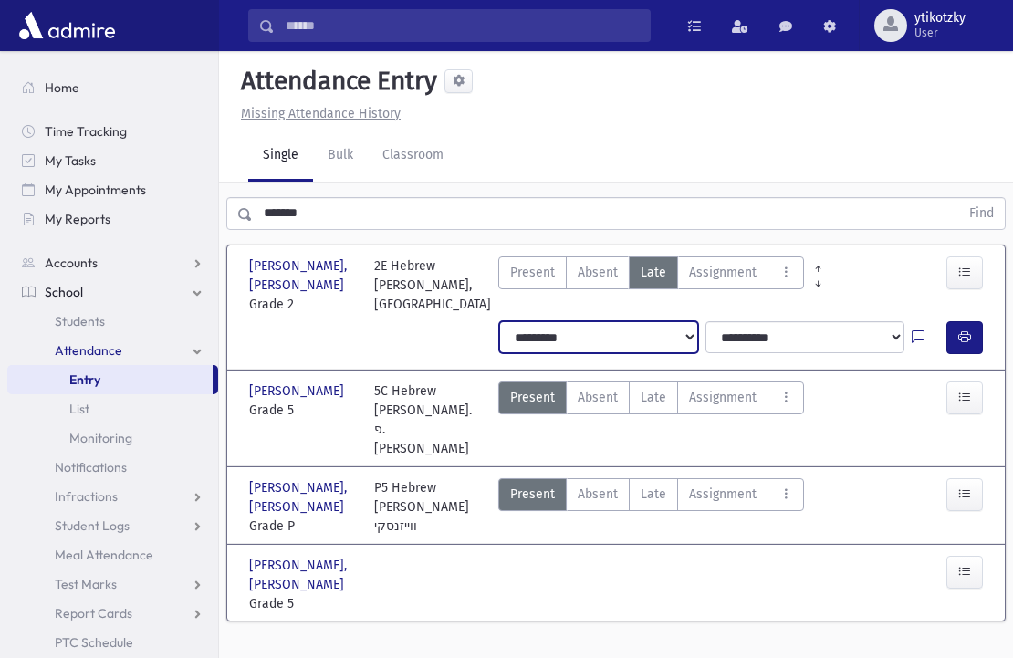
click at [680, 339] on select "**********" at bounding box center [598, 337] width 199 height 33
select select "*******"
click at [499, 321] on select "**********" at bounding box center [598, 337] width 199 height 33
click at [956, 331] on button "button" at bounding box center [964, 337] width 37 height 33
click at [76, 83] on span "Home" at bounding box center [62, 87] width 35 height 16
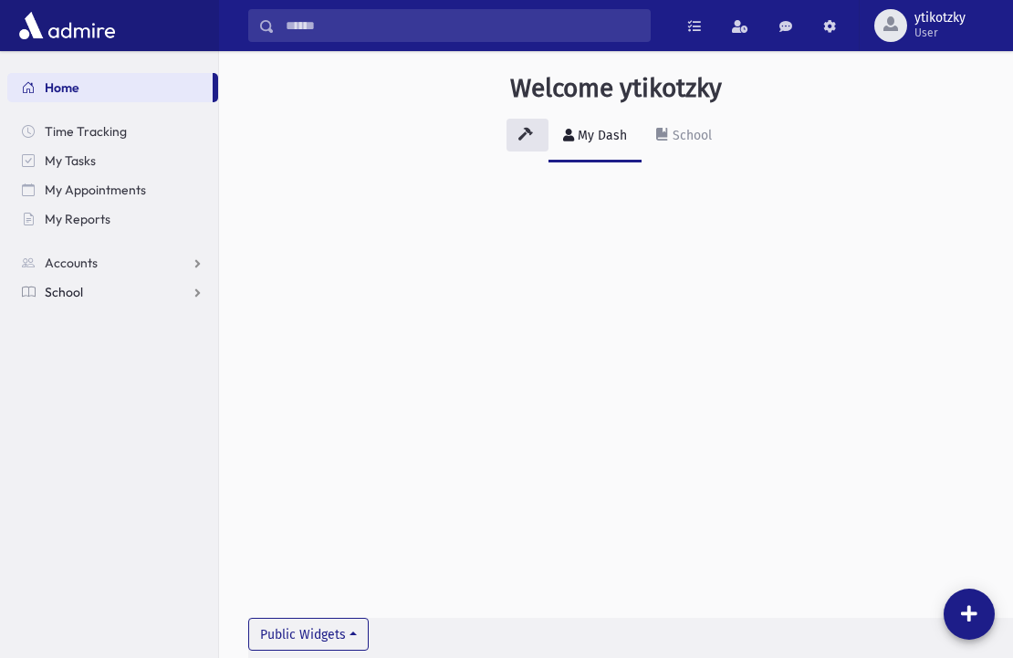
click at [110, 298] on link "School" at bounding box center [112, 291] width 211 height 29
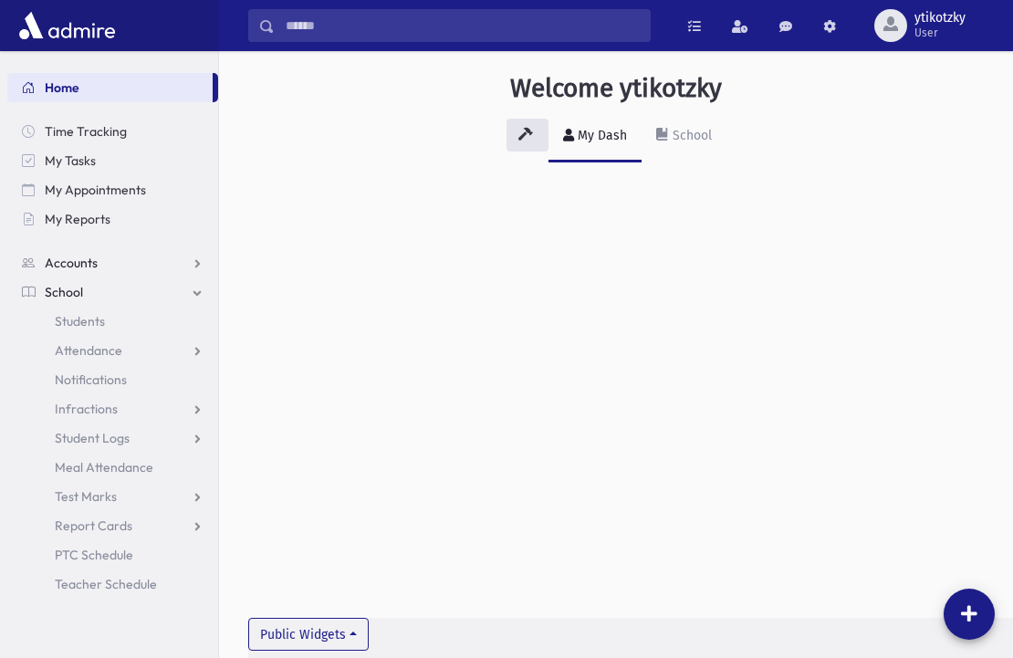
click at [57, 260] on span "Accounts" at bounding box center [71, 263] width 53 height 16
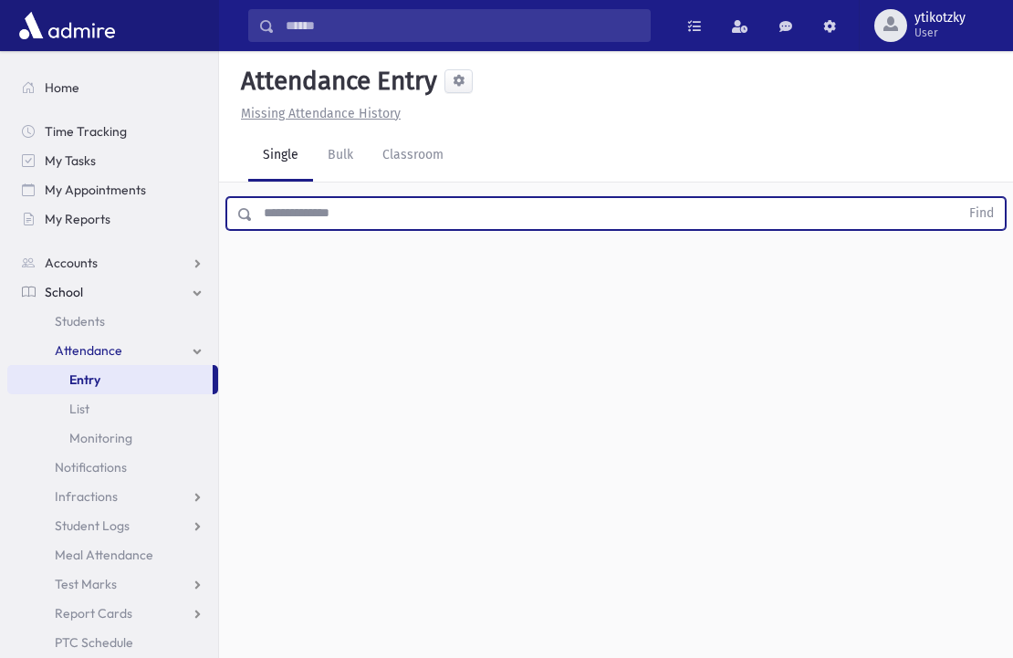
click at [321, 206] on input "text" at bounding box center [606, 213] width 706 height 33
type input "*******"
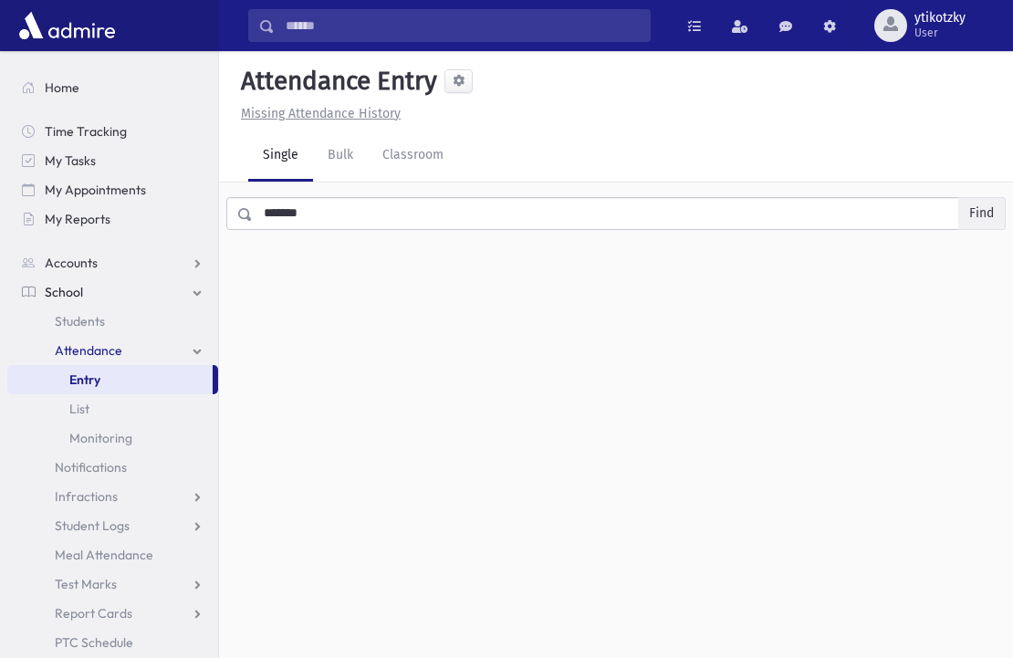
click at [989, 214] on button "Find" at bounding box center [981, 213] width 47 height 31
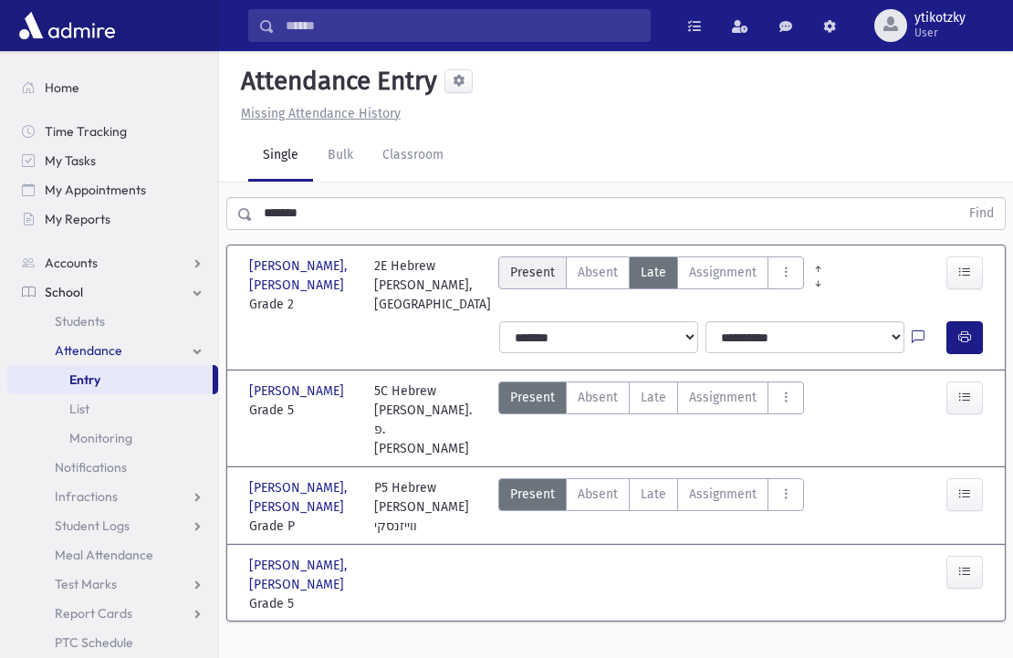
click at [528, 274] on span "Present" at bounding box center [532, 272] width 45 height 19
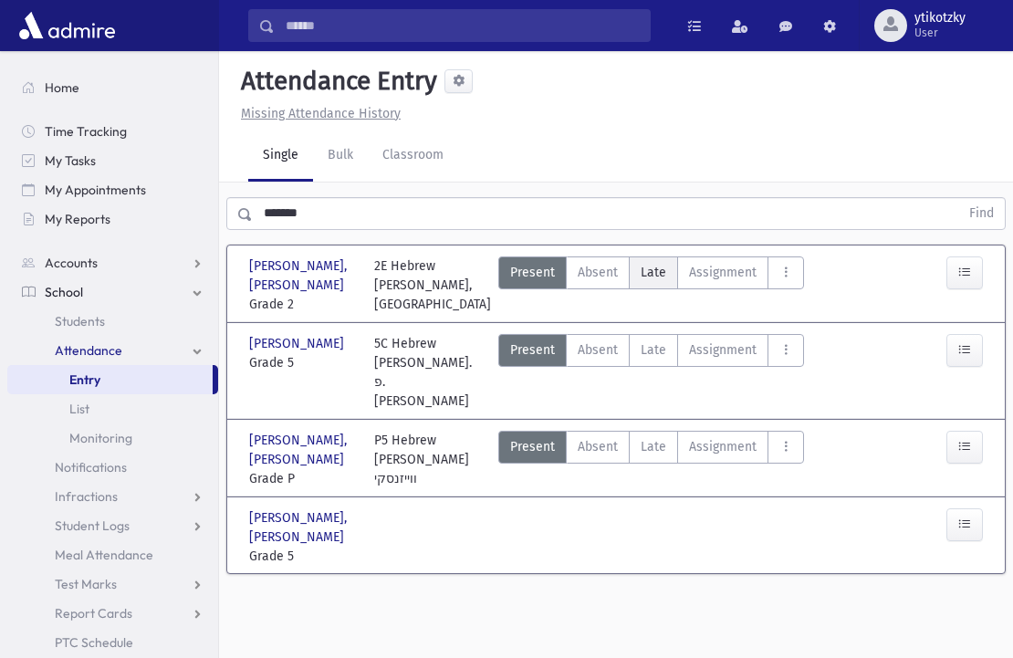
click at [668, 271] on label "Late Late" at bounding box center [653, 272] width 49 height 33
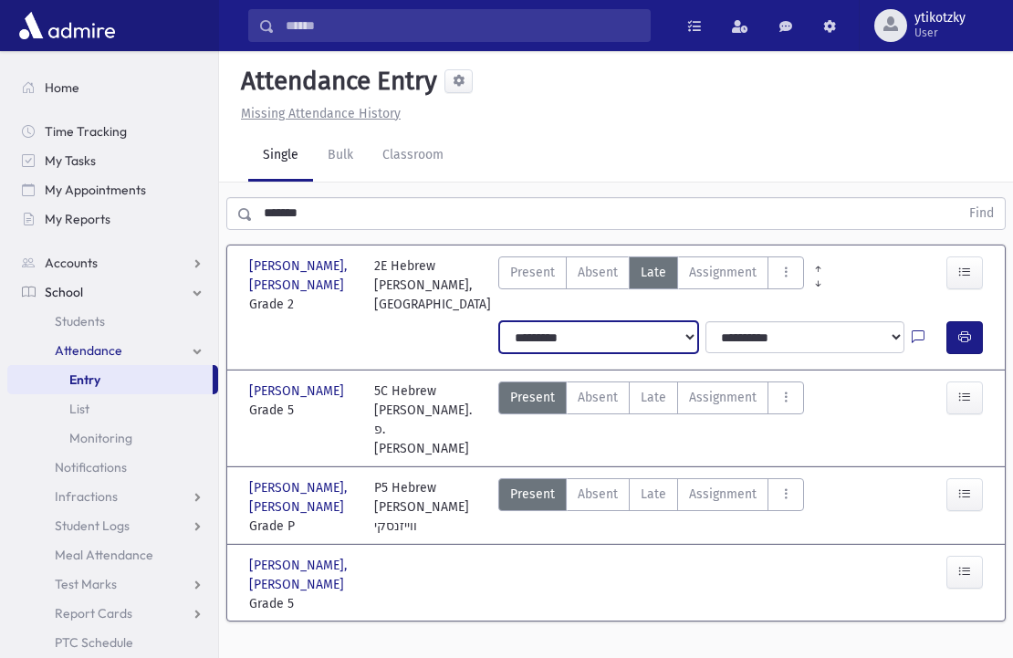
click at [682, 338] on select "**********" at bounding box center [598, 337] width 199 height 33
click at [676, 333] on select "**********" at bounding box center [598, 337] width 199 height 33
click at [841, 335] on select "**********" at bounding box center [805, 337] width 199 height 33
click at [377, 310] on div "2E Hebrew [PERSON_NAME], [GEOGRAPHIC_DATA]" at bounding box center [432, 285] width 117 height 58
click at [966, 343] on button "button" at bounding box center [964, 337] width 37 height 33
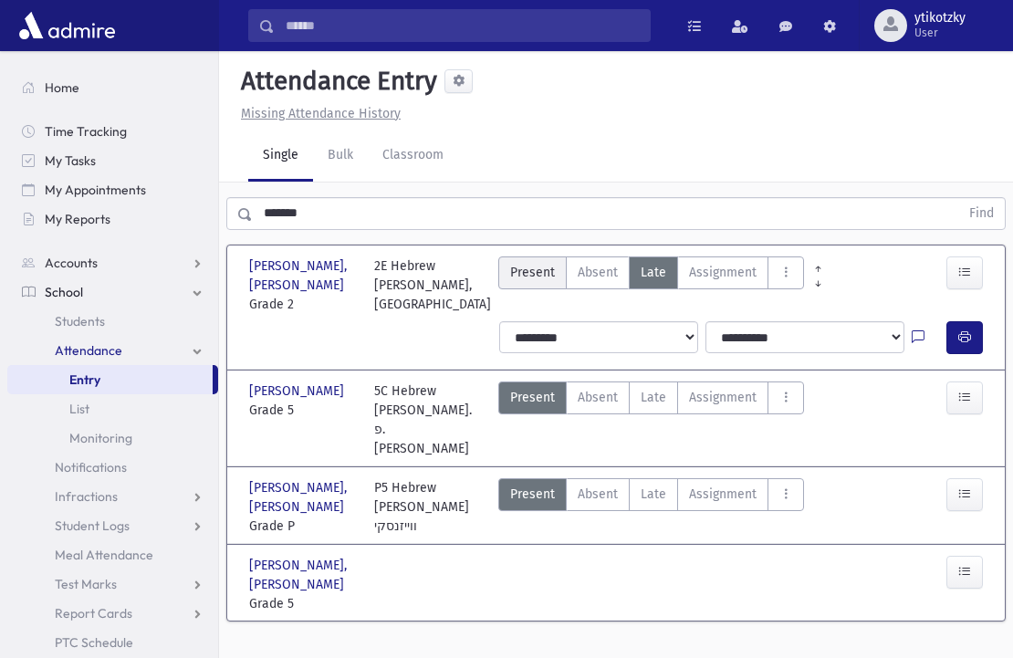
click at [524, 284] on label "Present P" at bounding box center [532, 272] width 68 height 33
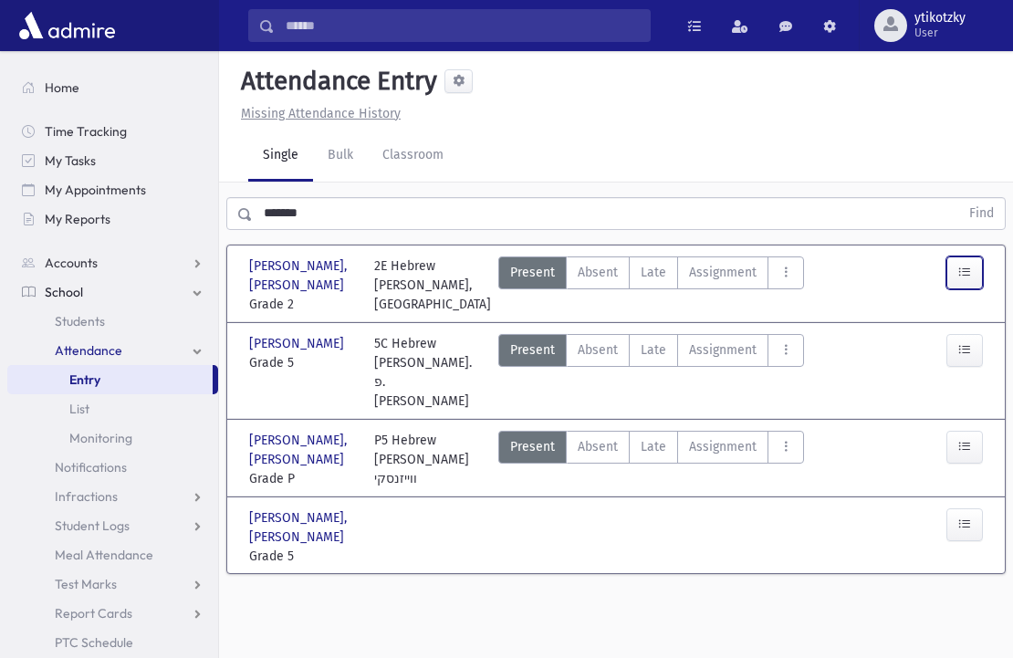
click at [959, 281] on button "button" at bounding box center [964, 272] width 37 height 33
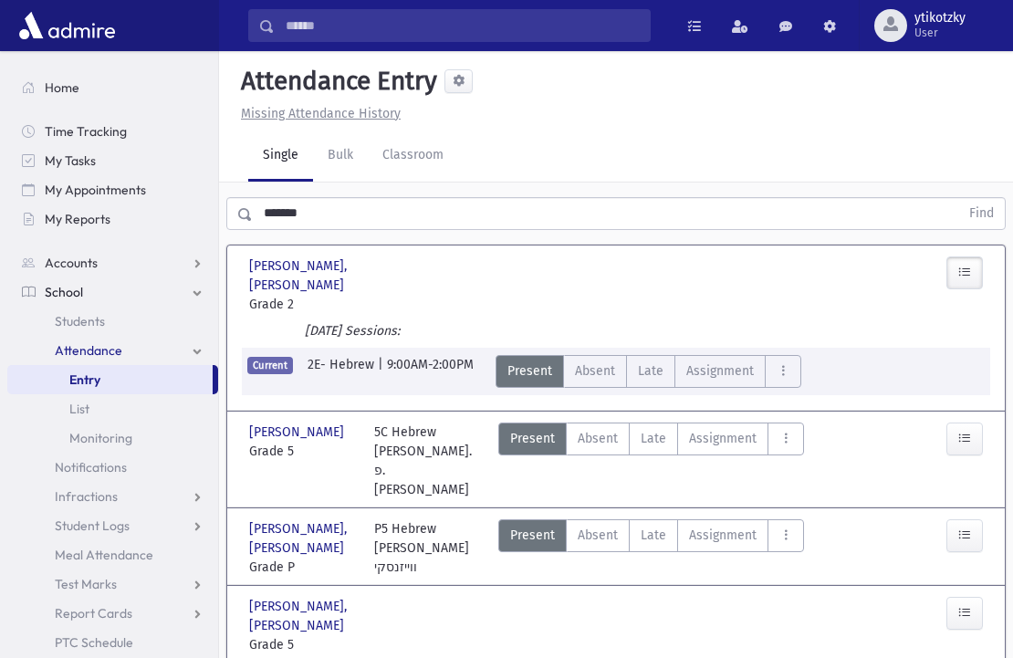
click at [698, 237] on section "[PERSON_NAME], [PERSON_NAME], Aryeh Leib Grade 2 Grade 2 2E Hebrew [PERSON_NAME…" at bounding box center [616, 462] width 794 height 451
click at [964, 276] on icon "button" at bounding box center [964, 273] width 13 height 16
